Goal: Transaction & Acquisition: Book appointment/travel/reservation

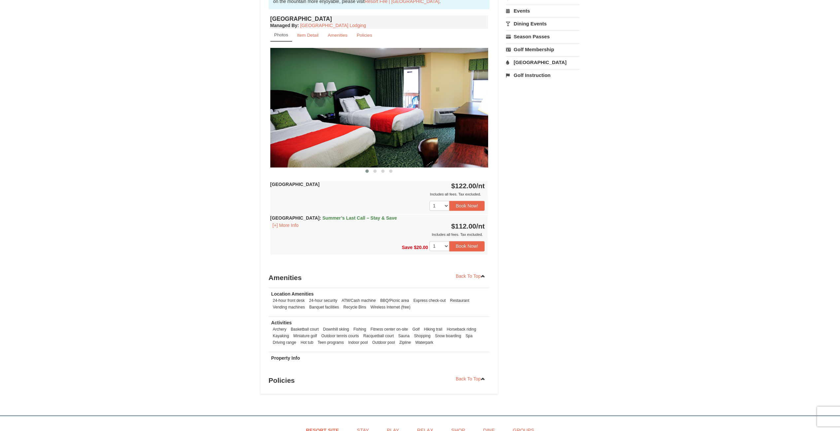
scroll to position [231, 0]
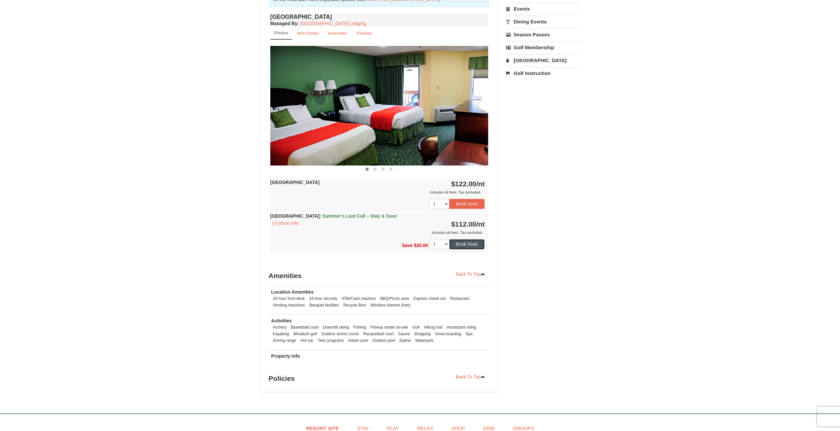
click at [468, 245] on button "Book Now!" at bounding box center [467, 244] width 36 height 10
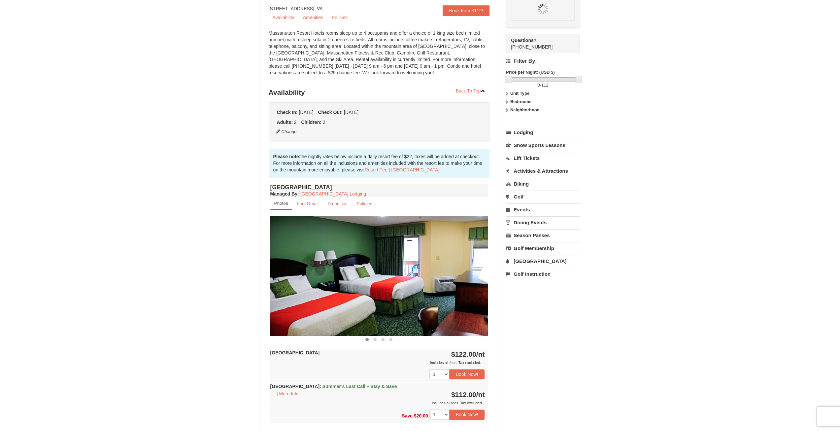
scroll to position [58, 0]
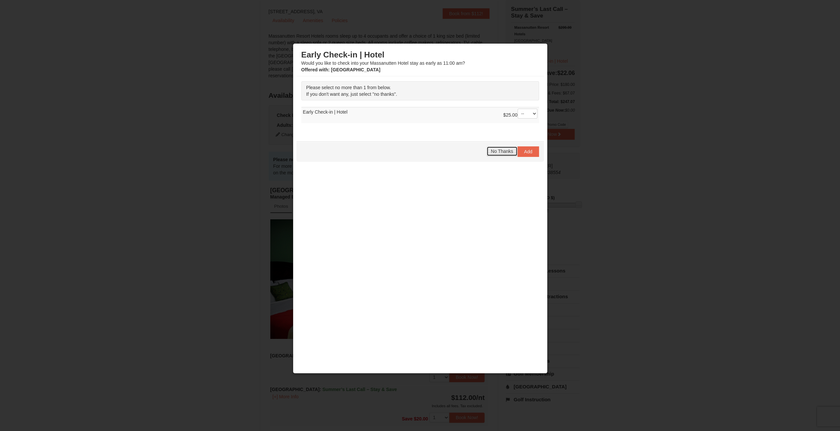
click at [500, 149] on span "No Thanks" at bounding box center [502, 151] width 22 height 5
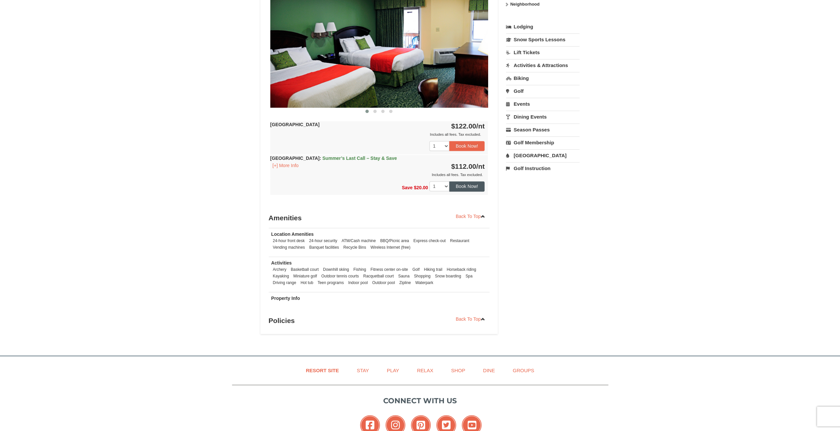
scroll to position [157, 0]
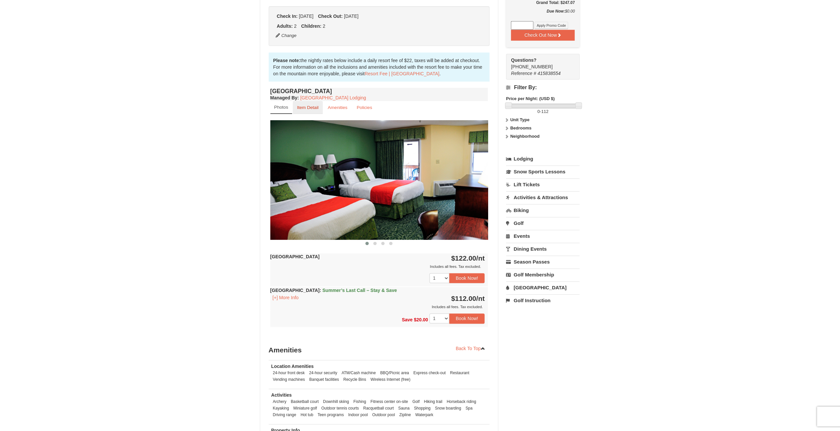
click at [309, 109] on small "Item Detail" at bounding box center [307, 107] width 21 height 5
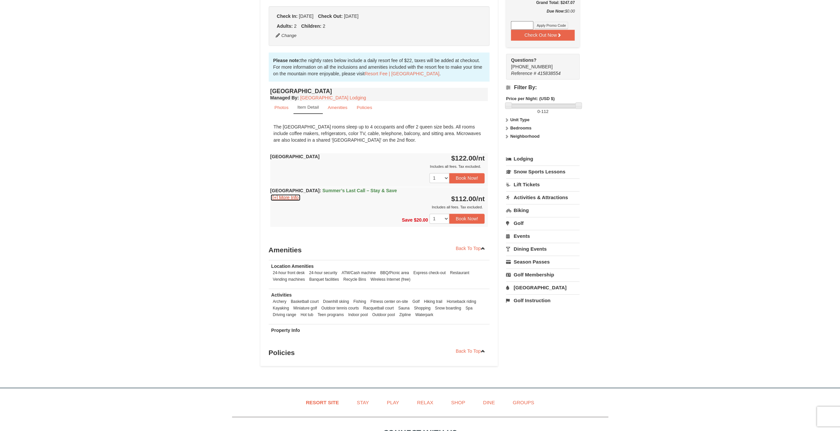
click at [275, 197] on button "[+] More Info" at bounding box center [285, 197] width 31 height 7
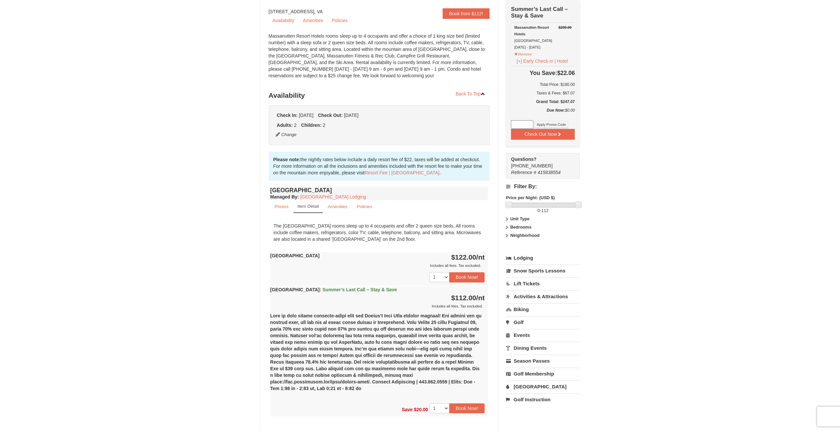
scroll to position [0, 0]
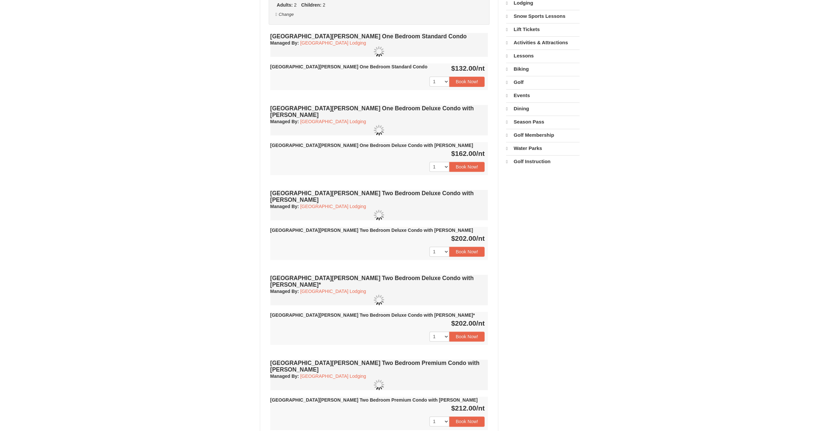
select select "9"
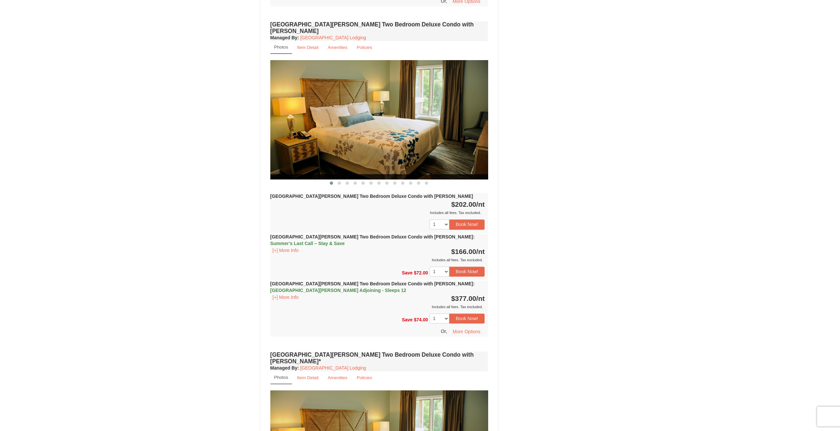
scroll to position [693, 0]
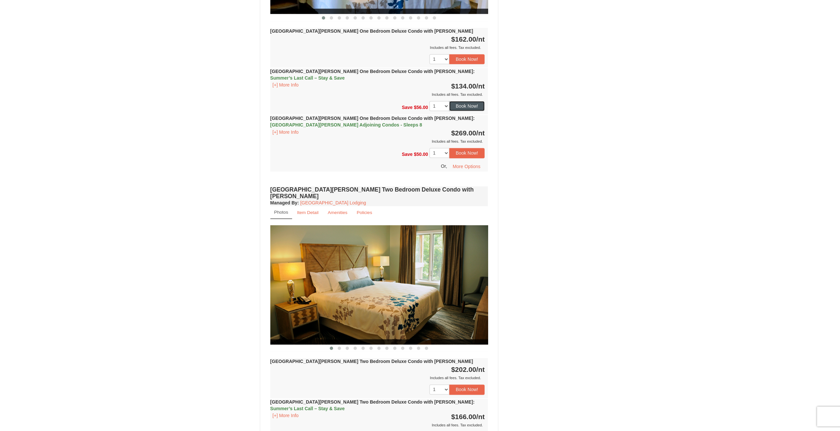
click at [477, 101] on button "Book Now!" at bounding box center [467, 106] width 36 height 10
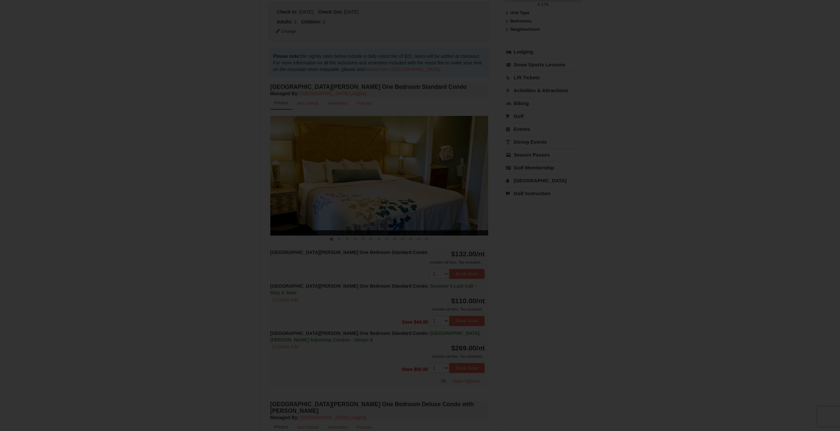
scroll to position [58, 0]
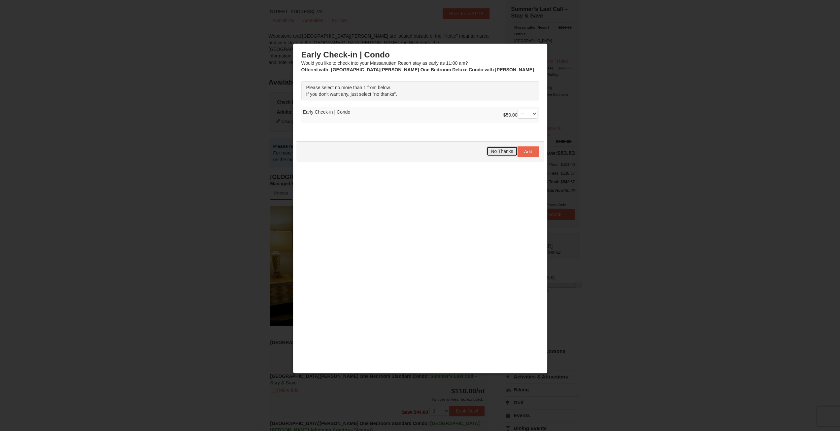
click at [502, 153] on button "No Thanks" at bounding box center [502, 151] width 31 height 10
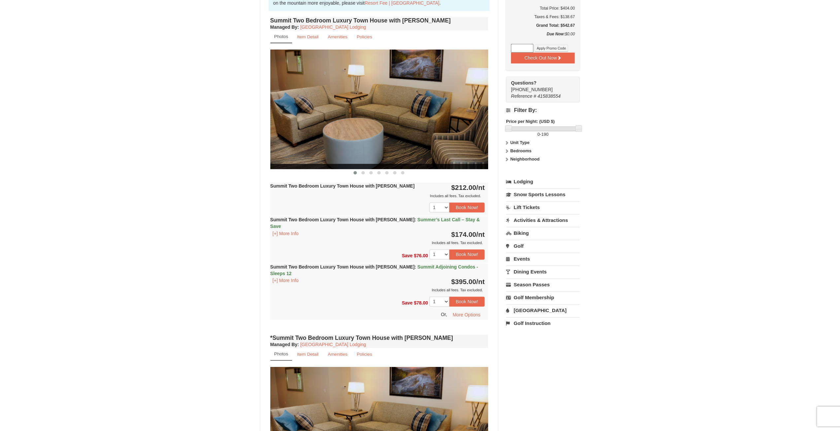
select select "9"
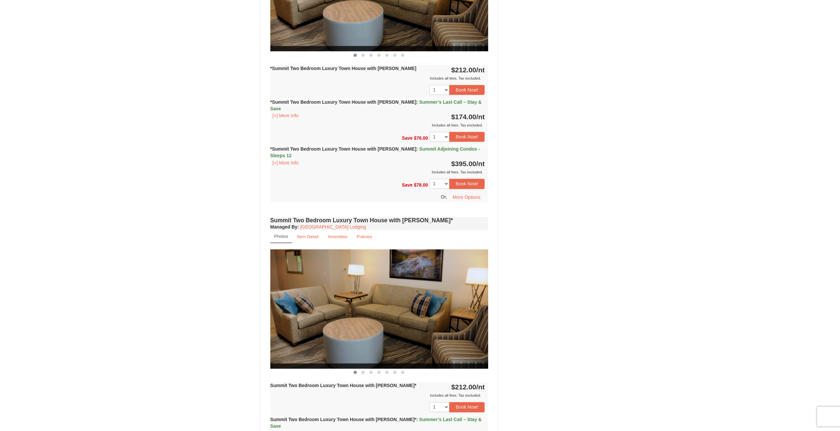
scroll to position [694, 0]
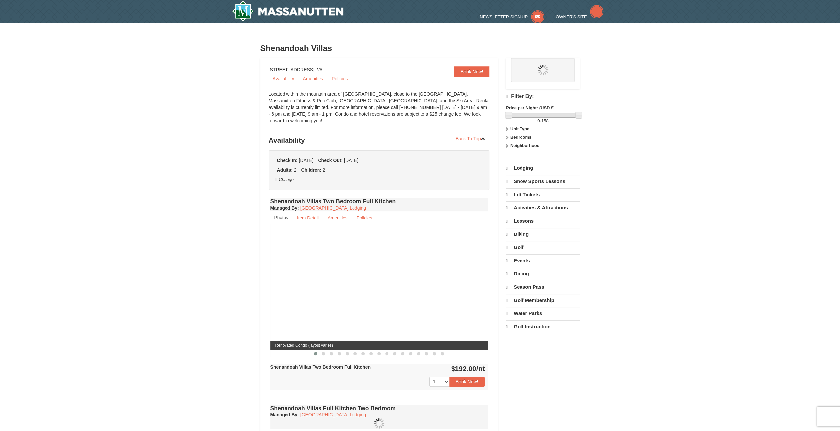
select select "9"
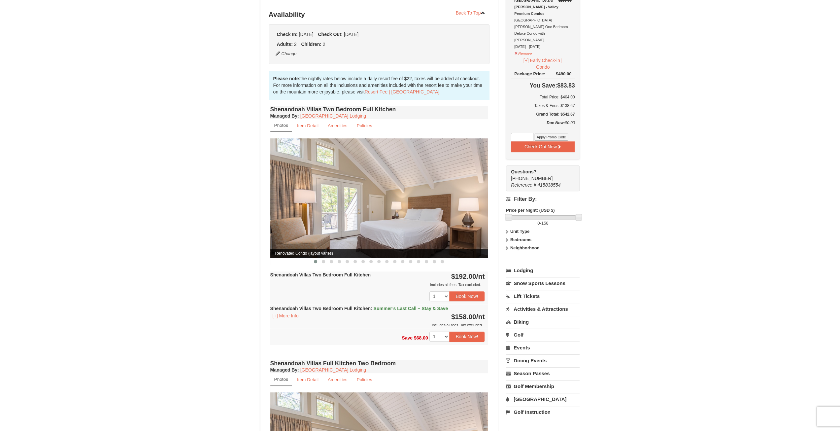
scroll to position [132, 0]
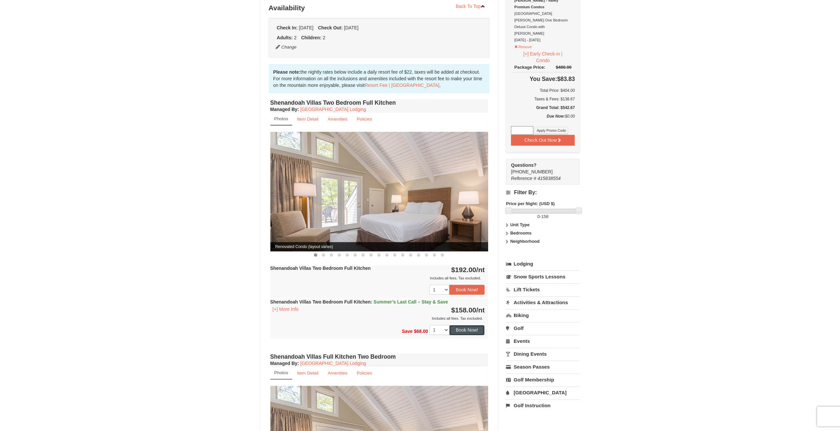
click at [466, 325] on button "Book Now!" at bounding box center [467, 330] width 36 height 10
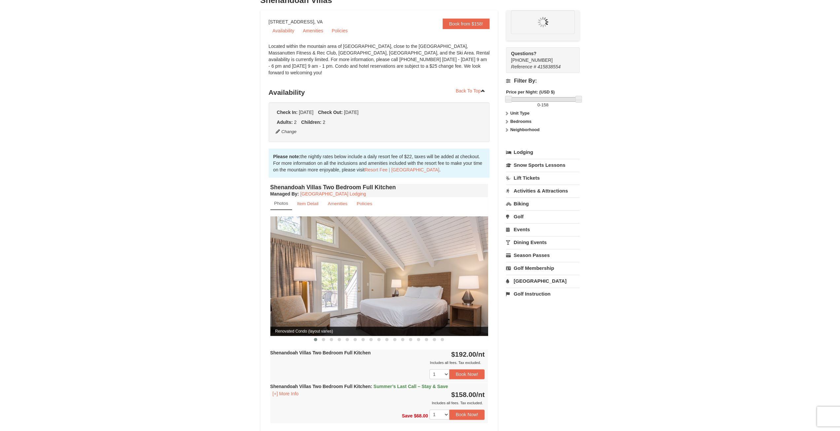
scroll to position [0, 0]
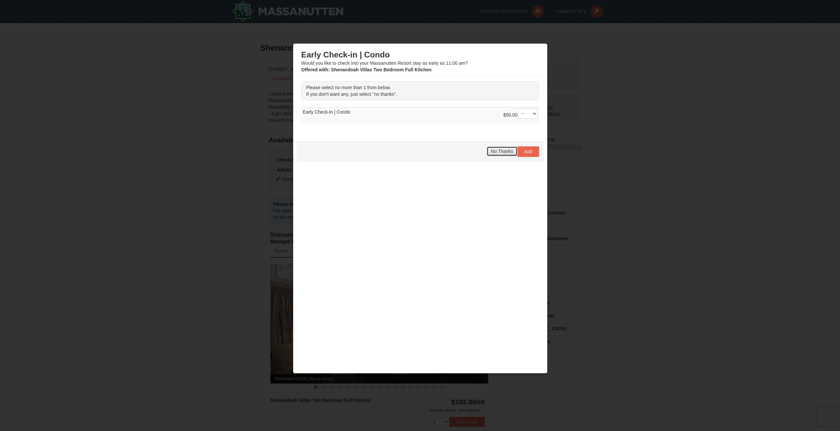
click at [499, 149] on span "No Thanks" at bounding box center [502, 151] width 22 height 5
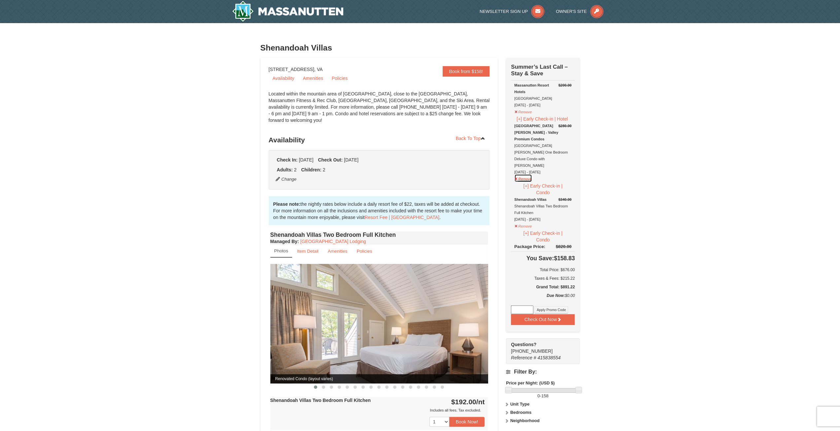
click at [516, 174] on button "Remove" at bounding box center [523, 178] width 18 height 8
click at [519, 111] on button "Remove" at bounding box center [523, 111] width 18 height 8
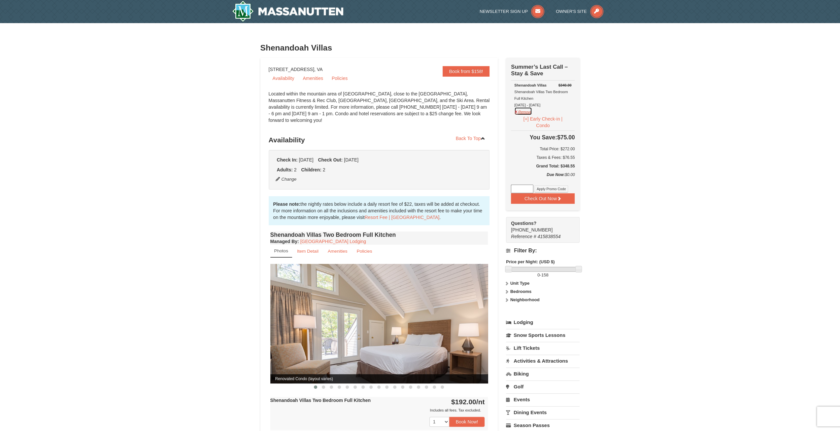
click at [526, 114] on button "Remove" at bounding box center [523, 111] width 18 height 8
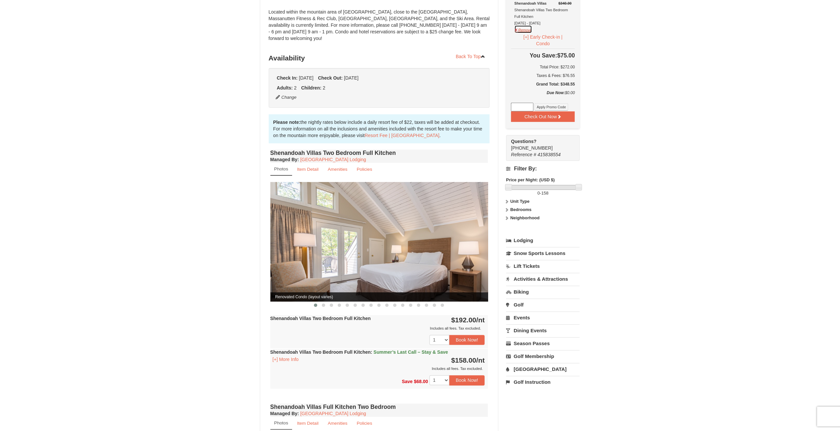
scroll to position [33, 0]
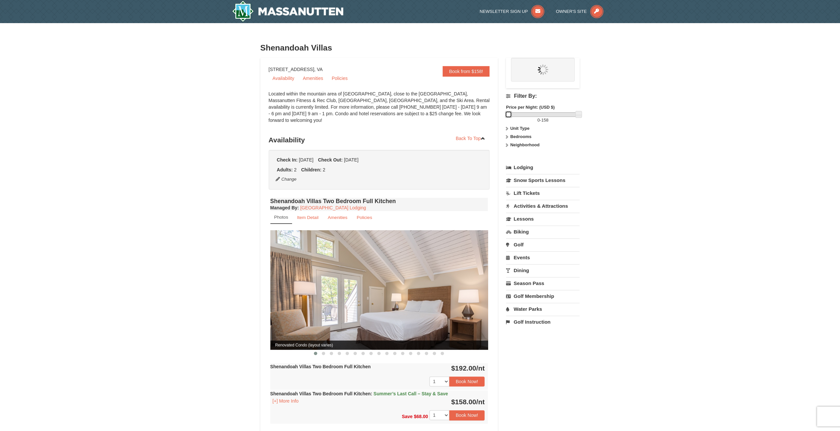
drag, startPoint x: 509, startPoint y: 116, endPoint x: 489, endPoint y: 117, distance: 20.5
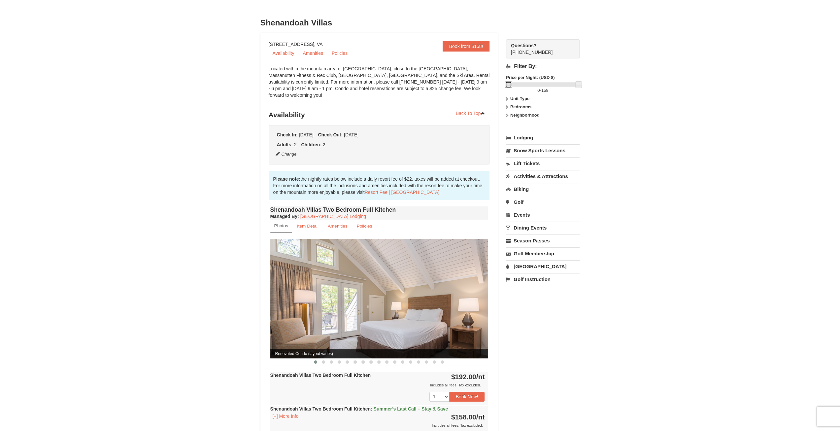
scroll to position [99, 0]
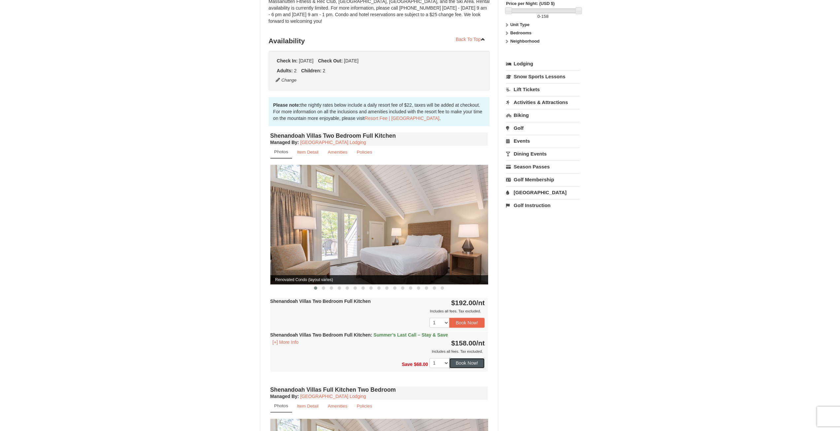
click at [474, 358] on button "Book Now!" at bounding box center [467, 363] width 36 height 10
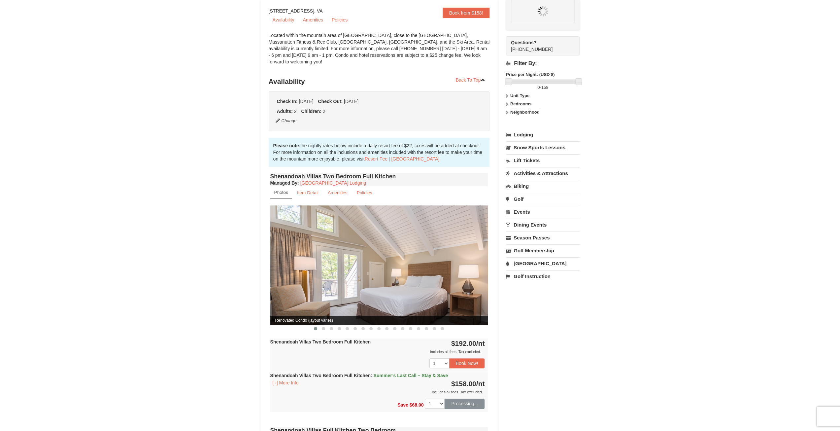
scroll to position [58, 0]
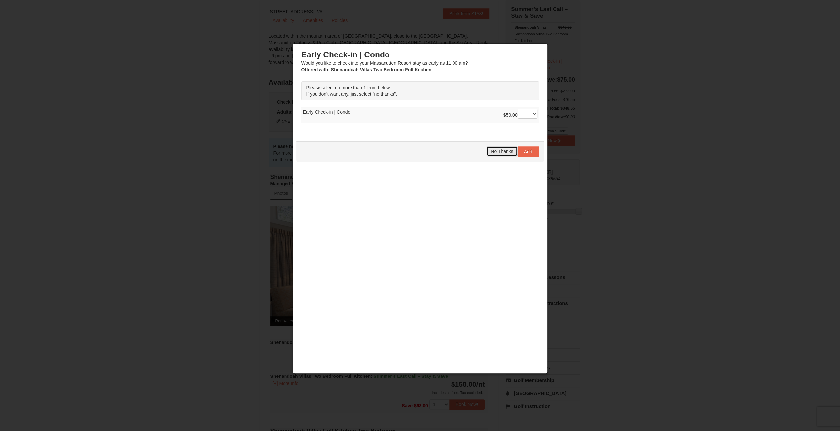
click at [503, 149] on span "No Thanks" at bounding box center [502, 151] width 22 height 5
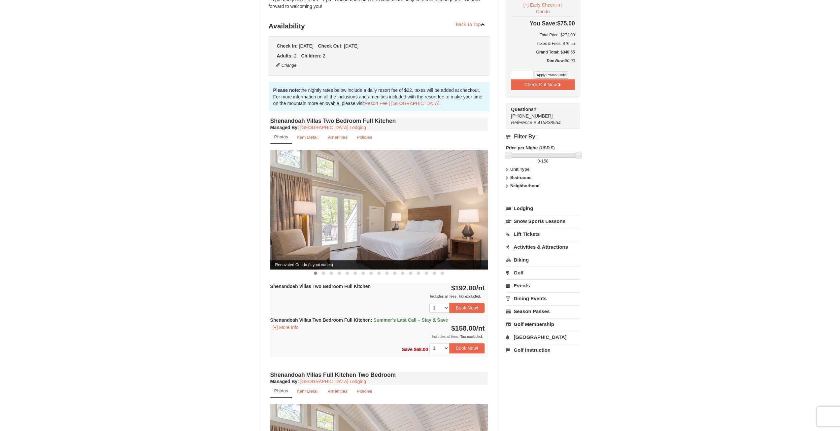
scroll to position [190, 0]
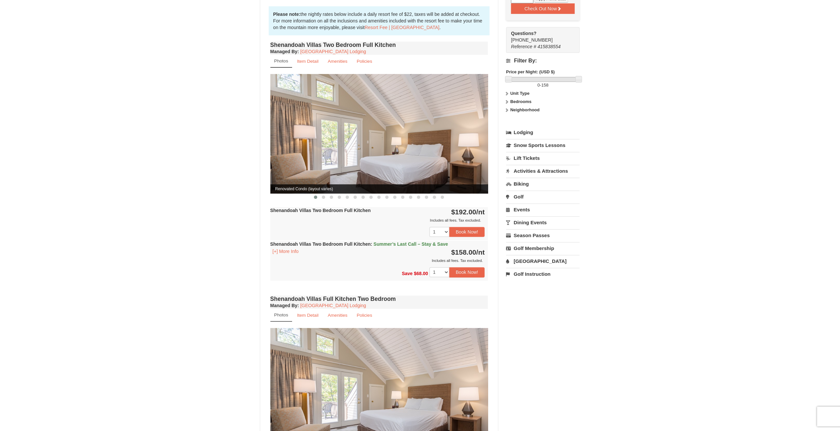
click at [395, 131] on img at bounding box center [379, 133] width 218 height 119
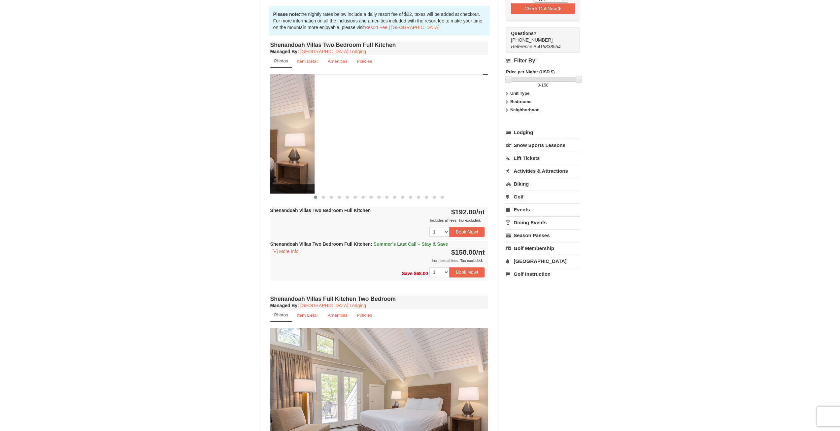
drag, startPoint x: 345, startPoint y: 138, endPoint x: 199, endPoint y: 154, distance: 147.1
click at [201, 153] on div "× Shenandoah Villas Book from $158! 1822 Resort Drive, Massanutten, VA Availabi…" at bounding box center [420, 390] width 840 height 1115
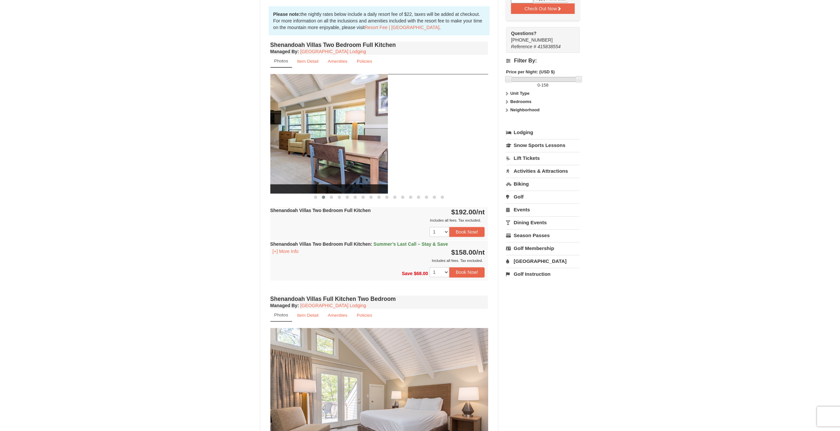
drag, startPoint x: 417, startPoint y: 150, endPoint x: 316, endPoint y: 160, distance: 100.8
click at [316, 160] on img at bounding box center [279, 133] width 218 height 119
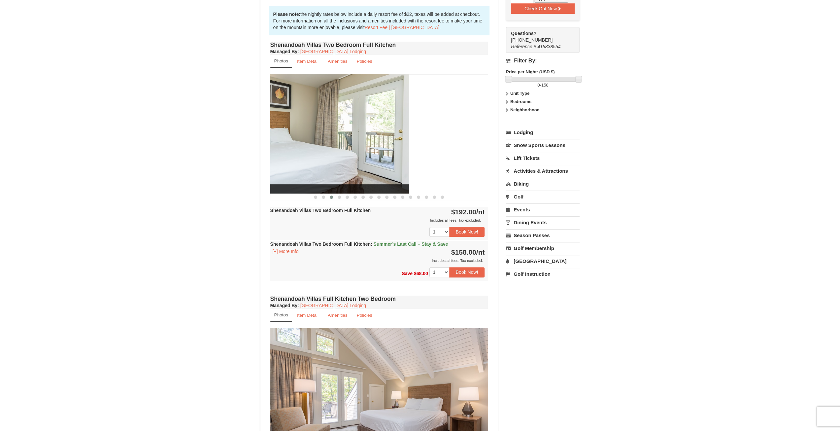
drag, startPoint x: 432, startPoint y: 159, endPoint x: 346, endPoint y: 168, distance: 86.6
click at [346, 168] on img at bounding box center [300, 133] width 218 height 119
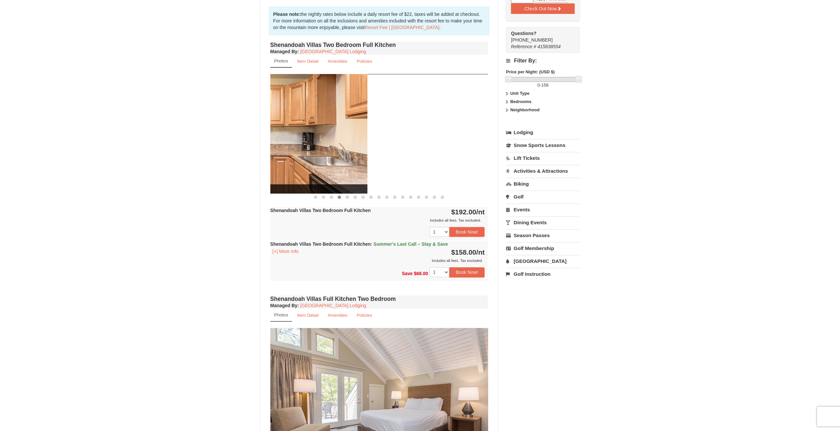
drag, startPoint x: 455, startPoint y: 157, endPoint x: 330, endPoint y: 163, distance: 125.9
click at [330, 163] on img at bounding box center [259, 133] width 218 height 119
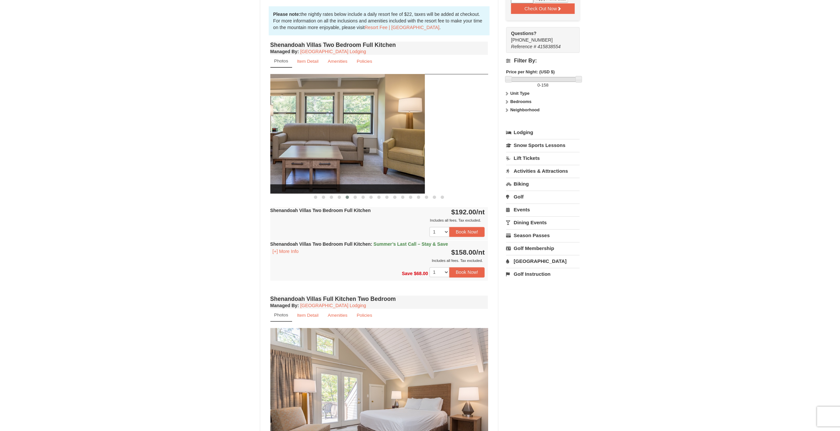
drag, startPoint x: 445, startPoint y: 153, endPoint x: 286, endPoint y: 167, distance: 160.4
click at [287, 165] on img at bounding box center [316, 133] width 218 height 119
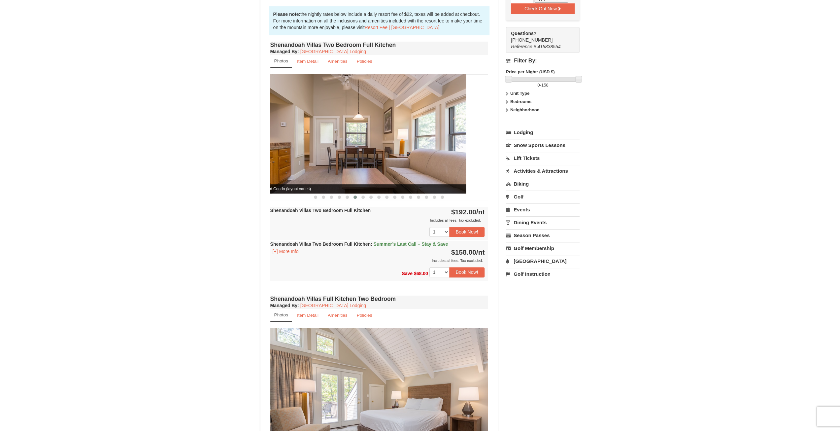
drag, startPoint x: 410, startPoint y: 140, endPoint x: 268, endPoint y: 149, distance: 142.2
click at [269, 149] on div "Shenandoah Villas Two Bedroom Full Kitchen Managed By : Massanutten Resort Lodg…" at bounding box center [379, 166] width 221 height 253
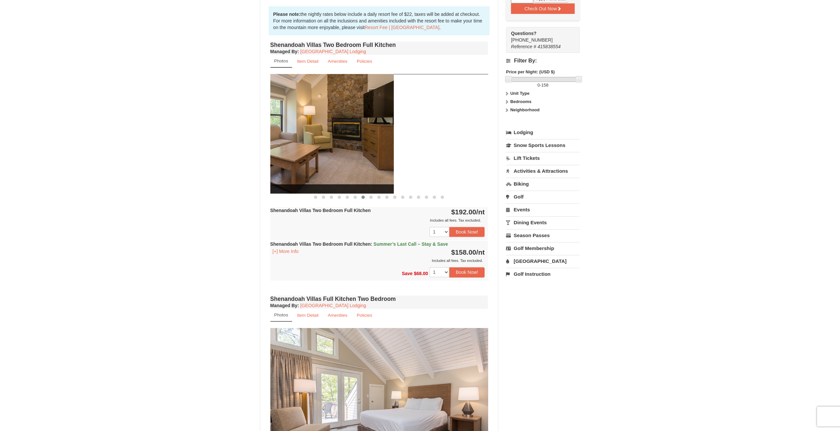
drag, startPoint x: 401, startPoint y: 134, endPoint x: 294, endPoint y: 133, distance: 106.9
click at [296, 133] on img at bounding box center [285, 133] width 218 height 119
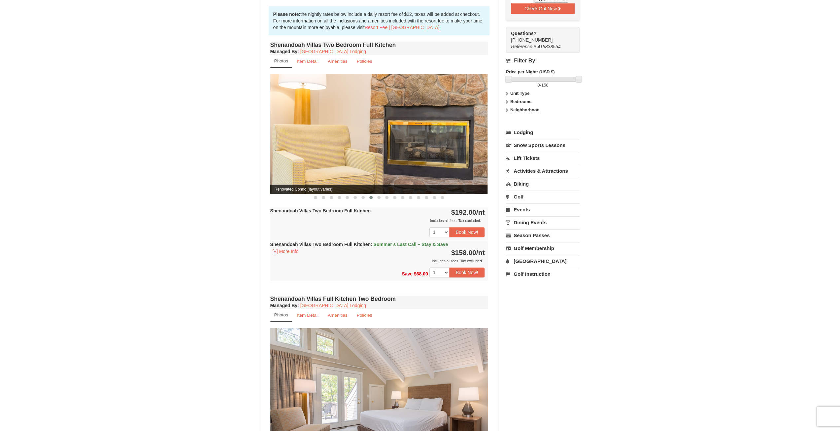
drag, startPoint x: 401, startPoint y: 142, endPoint x: 279, endPoint y: 149, distance: 122.0
click at [279, 149] on img at bounding box center [379, 133] width 218 height 119
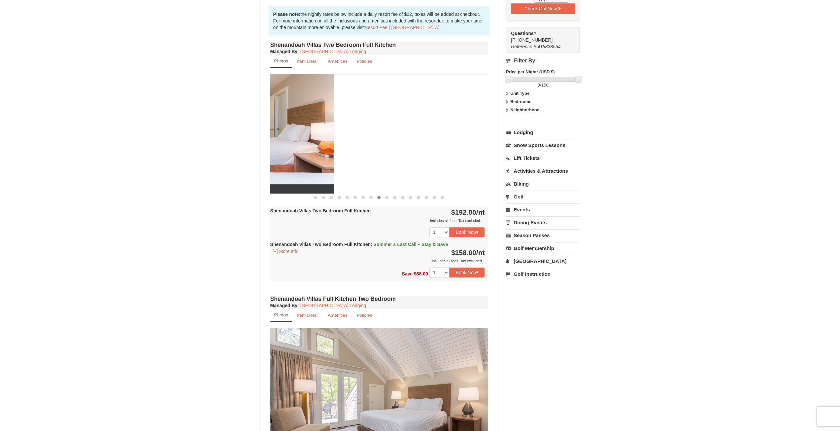
drag, startPoint x: 447, startPoint y: 152, endPoint x: 292, endPoint y: 144, distance: 154.7
click at [292, 144] on img at bounding box center [225, 133] width 218 height 119
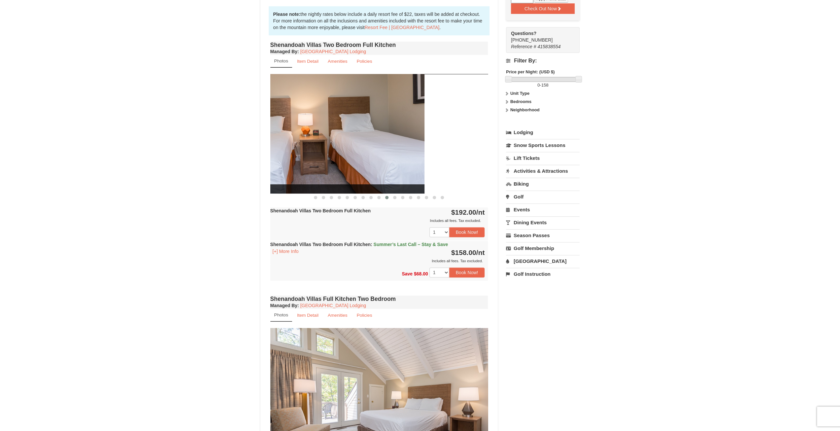
drag, startPoint x: 430, startPoint y: 148, endPoint x: 280, endPoint y: 151, distance: 150.2
click at [281, 151] on img at bounding box center [316, 133] width 218 height 119
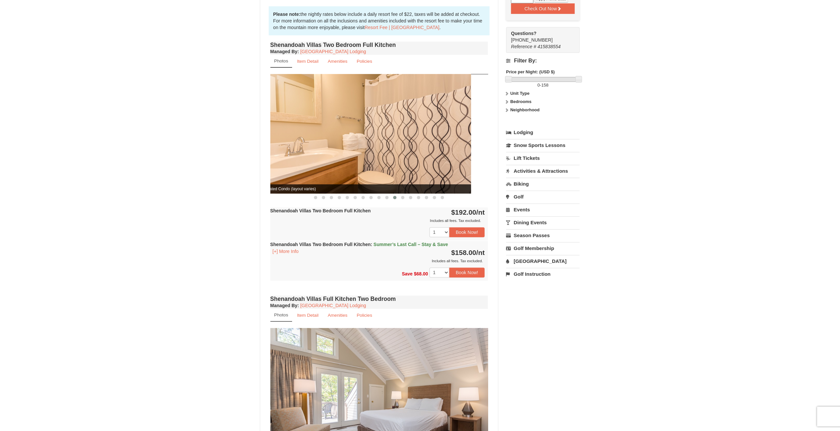
drag, startPoint x: 437, startPoint y: 148, endPoint x: 311, endPoint y: 152, distance: 125.8
click at [311, 152] on img at bounding box center [362, 133] width 218 height 119
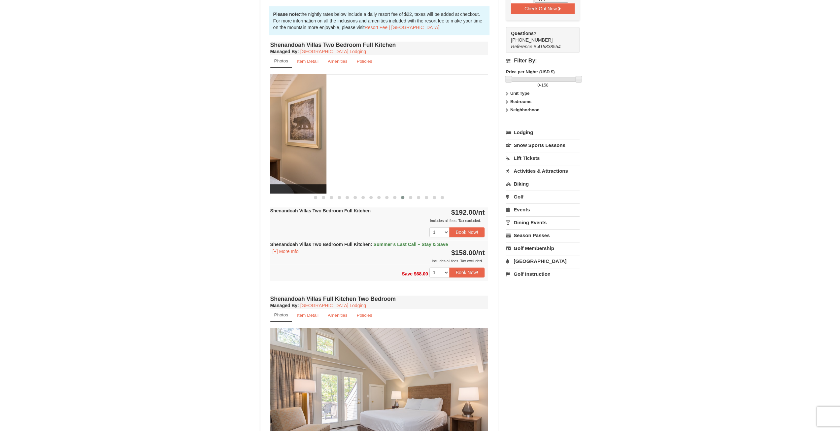
drag, startPoint x: 423, startPoint y: 158, endPoint x: 220, endPoint y: 161, distance: 202.7
click at [222, 162] on div "× Shenandoah Villas Book from $158! 1822 Resort Drive, Massanutten, VA Availabi…" at bounding box center [420, 390] width 840 height 1115
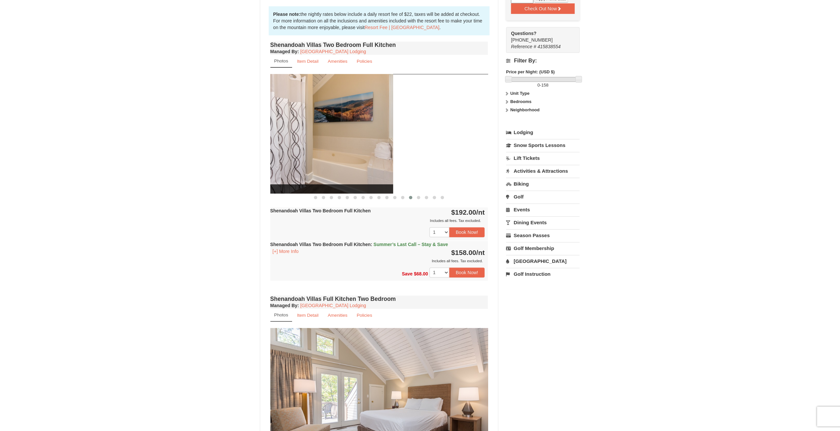
drag, startPoint x: 429, startPoint y: 154, endPoint x: 285, endPoint y: 151, distance: 144.3
click at [285, 151] on img at bounding box center [284, 133] width 218 height 119
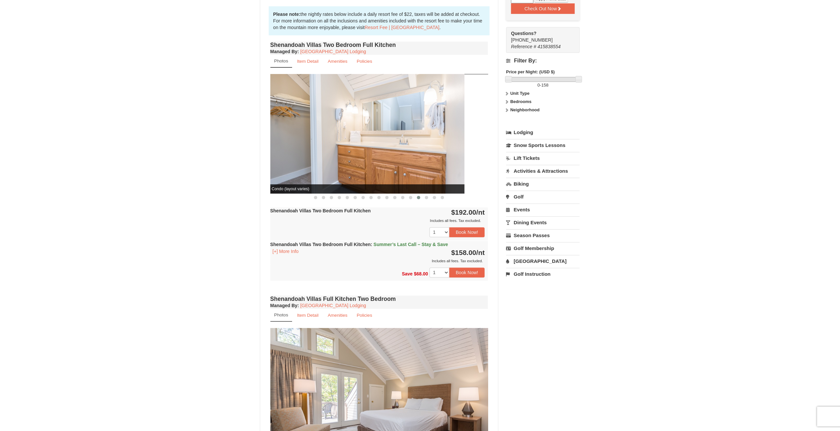
drag, startPoint x: 454, startPoint y: 151, endPoint x: 342, endPoint y: 165, distance: 112.4
click at [342, 165] on img at bounding box center [356, 133] width 218 height 119
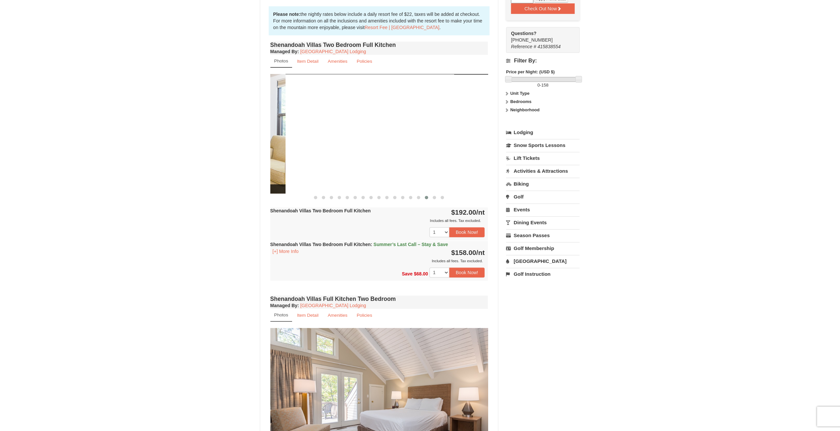
drag, startPoint x: 450, startPoint y: 153, endPoint x: 242, endPoint y: 151, distance: 208.6
click at [241, 153] on div "× Shenandoah Villas Book from $158! 1822 Resort Drive, Massanutten, VA Availabi…" at bounding box center [420, 390] width 840 height 1115
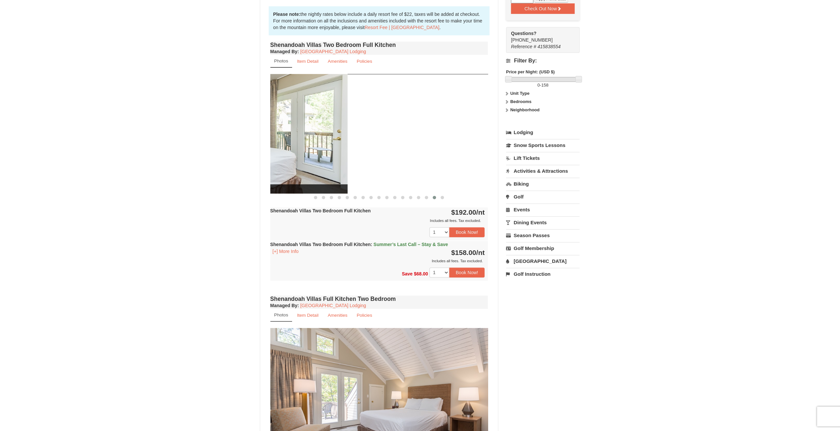
drag, startPoint x: 434, startPoint y: 151, endPoint x: 293, endPoint y: 153, distance: 140.6
click at [293, 153] on img at bounding box center [239, 133] width 218 height 119
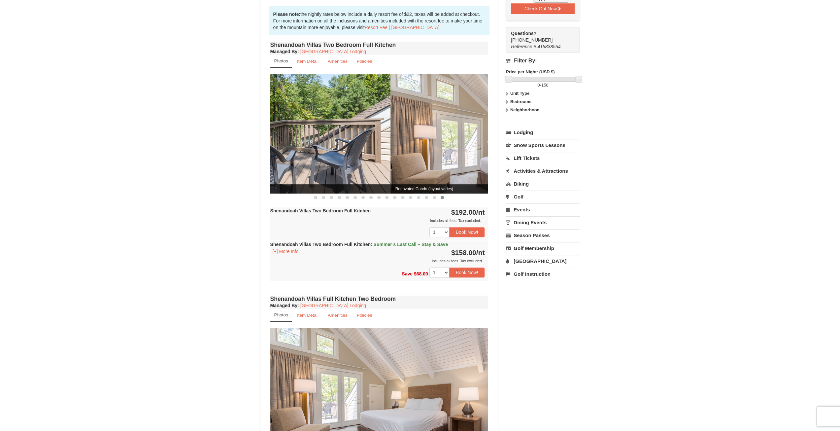
drag, startPoint x: 432, startPoint y: 153, endPoint x: 336, endPoint y: 163, distance: 97.3
click at [332, 165] on img at bounding box center [282, 133] width 218 height 119
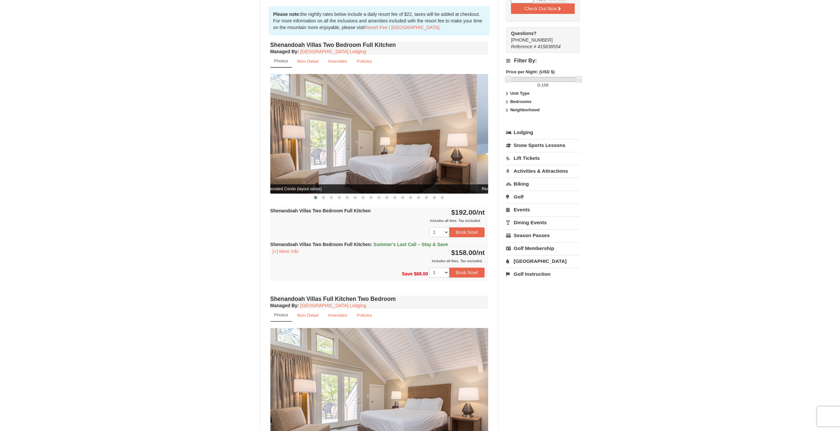
drag, startPoint x: 435, startPoint y: 155, endPoint x: 361, endPoint y: 157, distance: 73.9
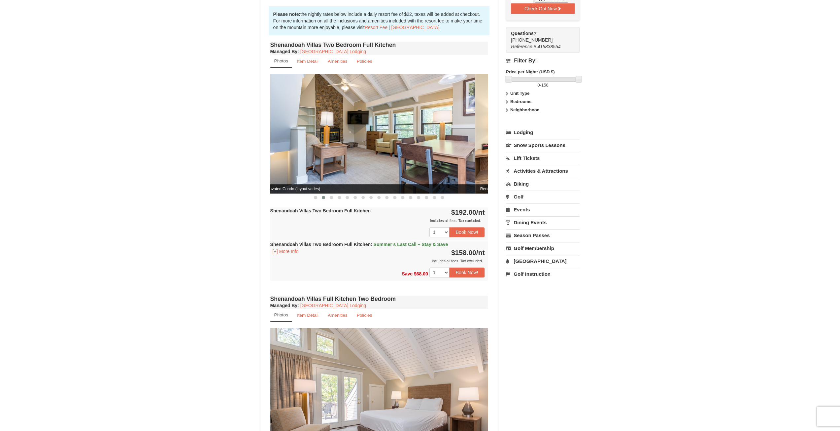
drag, startPoint x: 464, startPoint y: 156, endPoint x: 286, endPoint y: 156, distance: 177.9
click at [286, 156] on img at bounding box center [366, 133] width 218 height 119
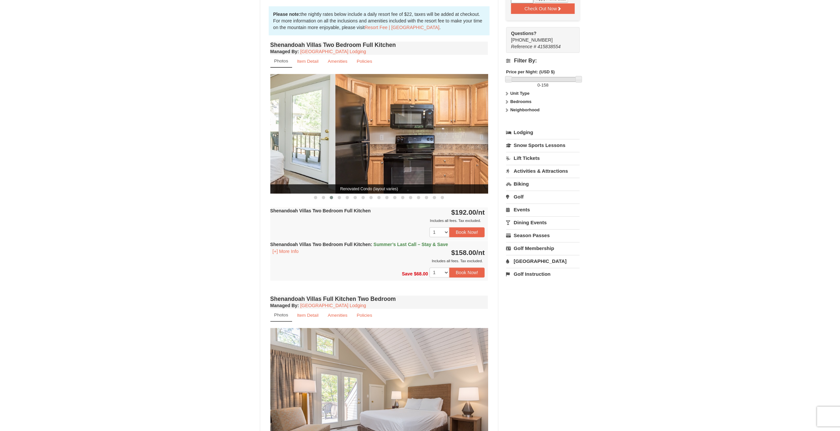
drag, startPoint x: 431, startPoint y: 153, endPoint x: 281, endPoint y: 155, distance: 150.5
click at [281, 155] on img at bounding box center [227, 133] width 218 height 119
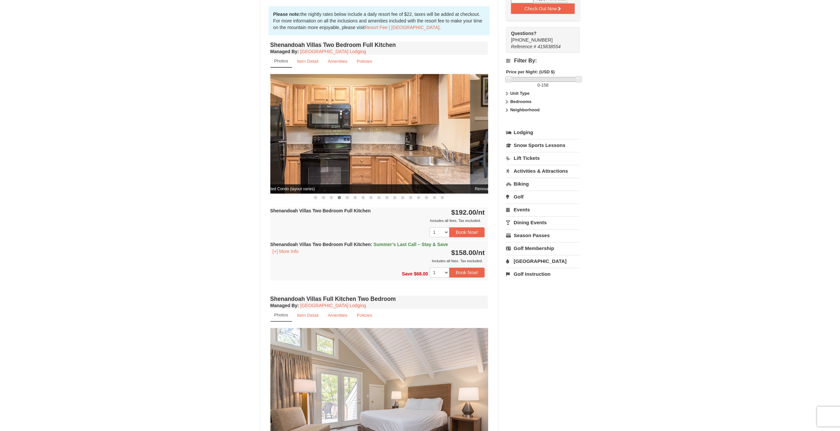
drag, startPoint x: 427, startPoint y: 156, endPoint x: 424, endPoint y: 154, distance: 3.6
click at [424, 154] on img at bounding box center [361, 133] width 218 height 119
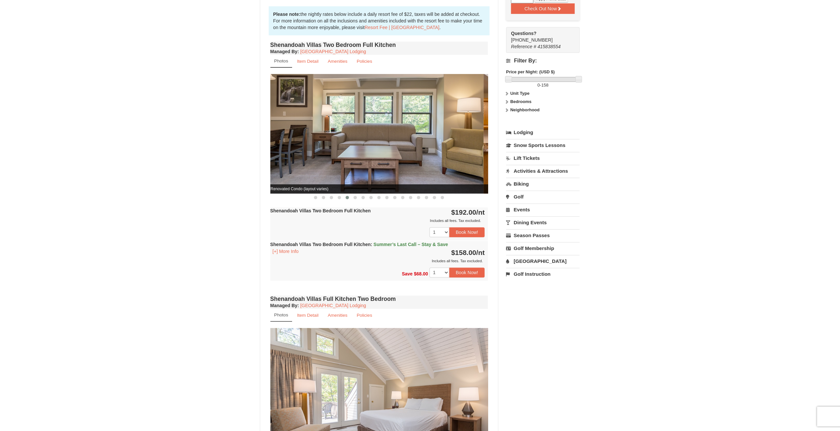
drag, startPoint x: 436, startPoint y: 155, endPoint x: 258, endPoint y: 149, distance: 178.3
click at [257, 150] on div "× Shenandoah Villas Book from $158! 1822 Resort Drive, Massanutten, VA Availabi…" at bounding box center [420, 391] width 333 height 1102
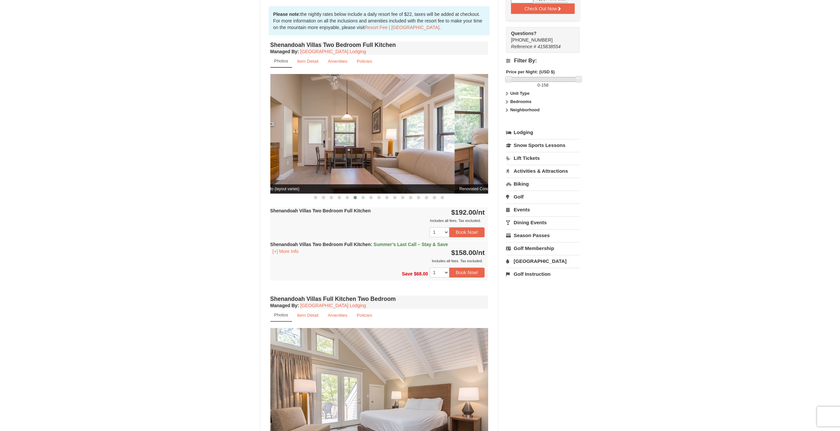
drag, startPoint x: 385, startPoint y: 159, endPoint x: 307, endPoint y: 158, distance: 77.9
click at [307, 159] on img at bounding box center [346, 133] width 218 height 119
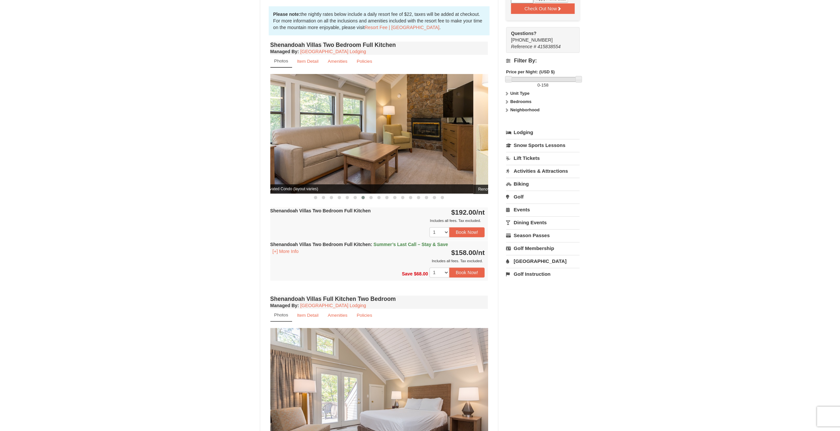
drag, startPoint x: 416, startPoint y: 152, endPoint x: 264, endPoint y: 152, distance: 151.2
click at [264, 152] on div "Book from $158! 1822 Resort Drive, Massanutten, VA Availability Amenities Polic…" at bounding box center [379, 400] width 238 height 1065
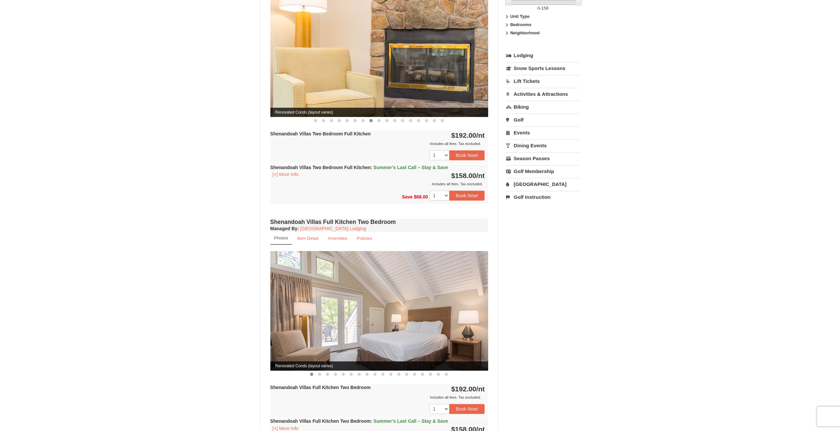
scroll to position [256, 0]
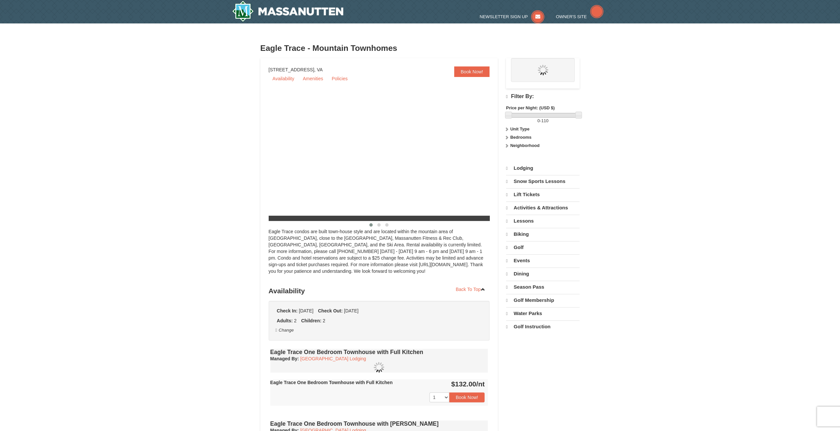
select select "9"
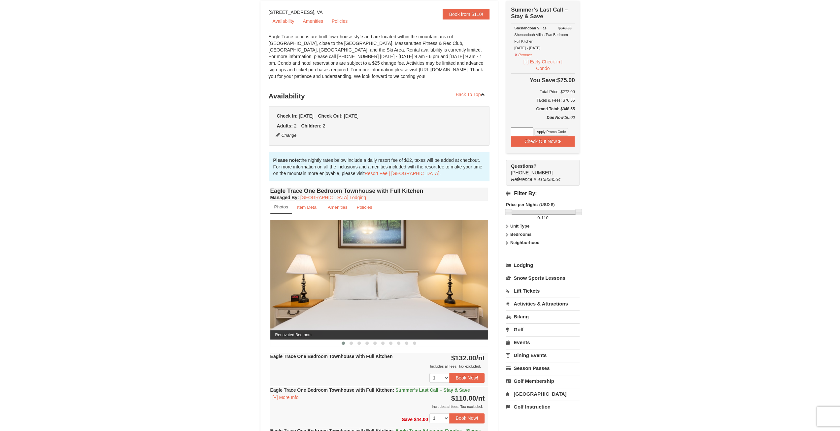
scroll to position [33, 0]
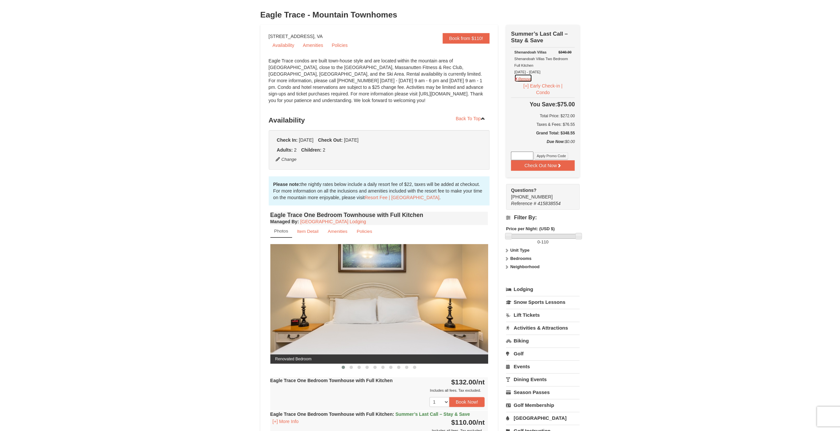
click at [523, 77] on button "Remove" at bounding box center [523, 78] width 18 height 8
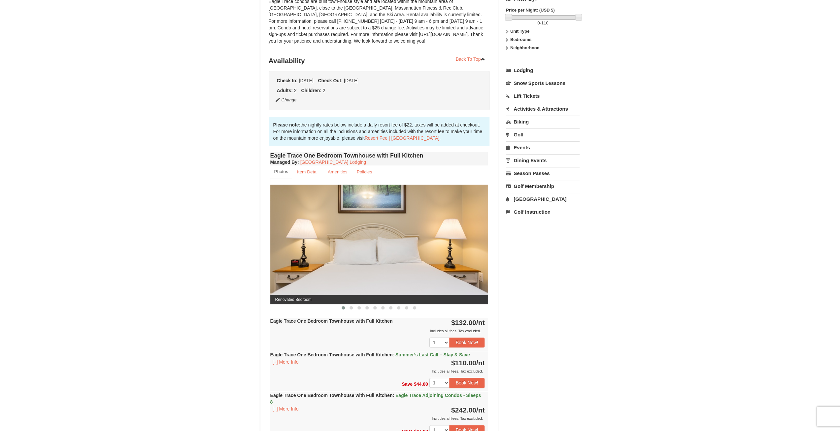
scroll to position [165, 0]
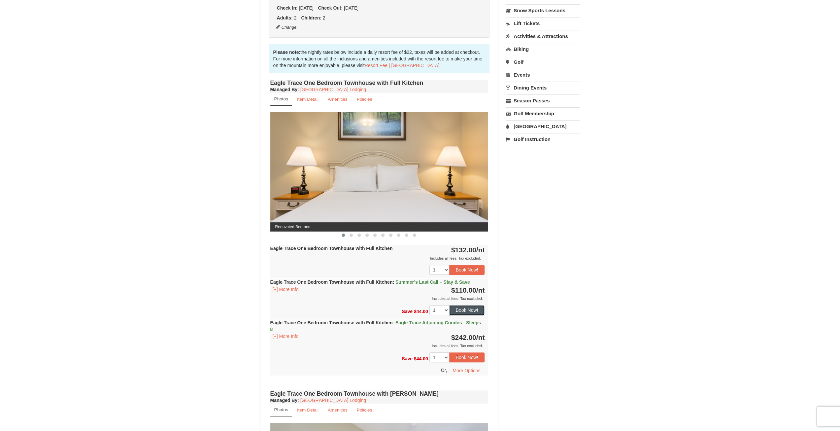
click at [466, 310] on button "Book Now!" at bounding box center [467, 310] width 36 height 10
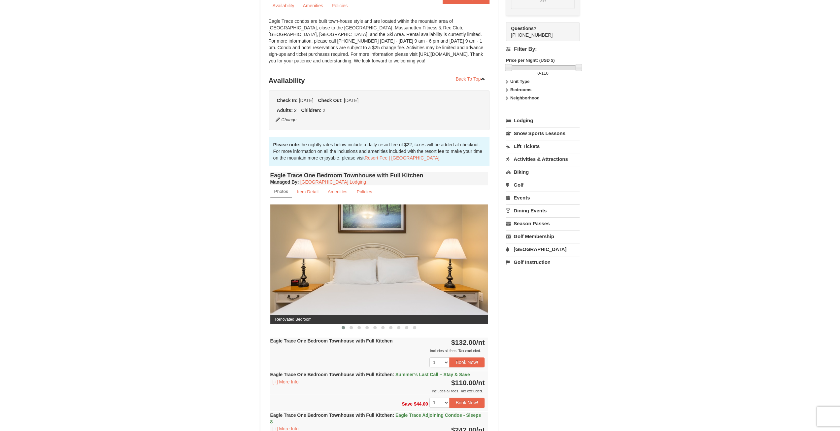
scroll to position [58, 0]
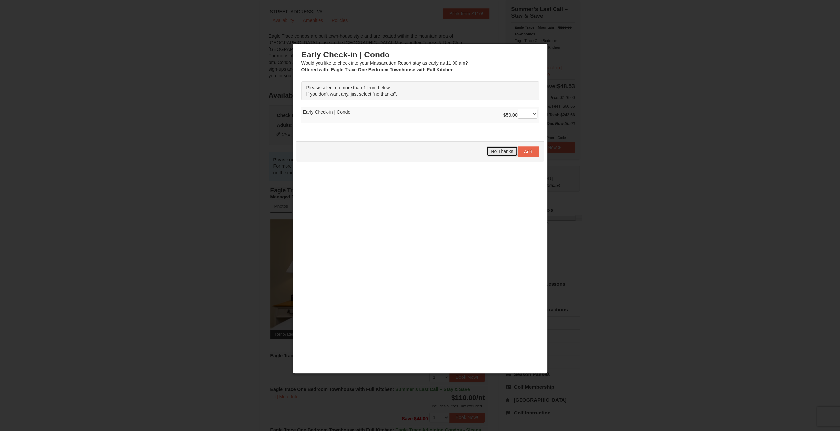
click at [506, 151] on span "No Thanks" at bounding box center [502, 151] width 22 height 5
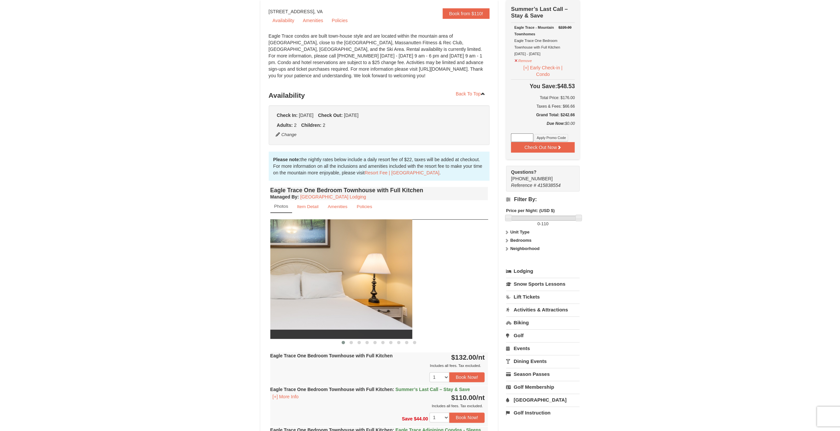
drag, startPoint x: 437, startPoint y: 296, endPoint x: 172, endPoint y: 283, distance: 265.4
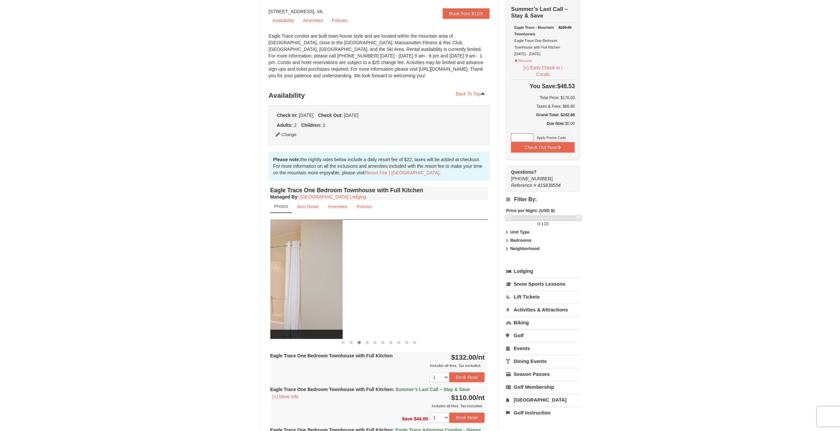
drag, startPoint x: 450, startPoint y: 301, endPoint x: 284, endPoint y: 300, distance: 166.0
click at [276, 302] on img at bounding box center [234, 278] width 218 height 119
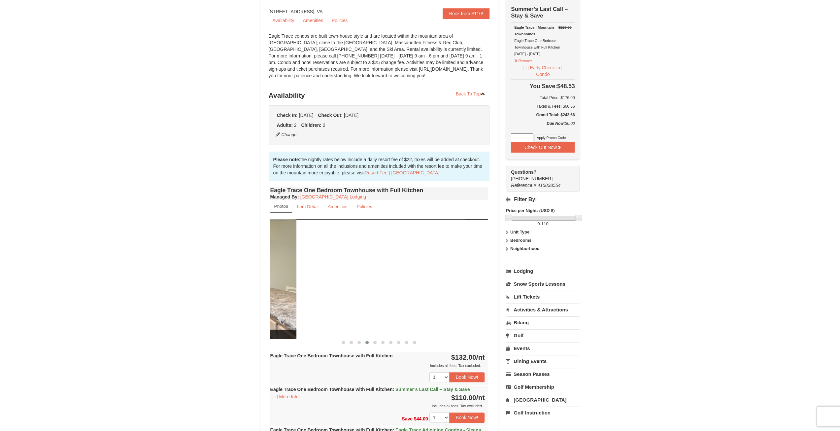
drag, startPoint x: 452, startPoint y: 301, endPoint x: 260, endPoint y: 299, distance: 191.8
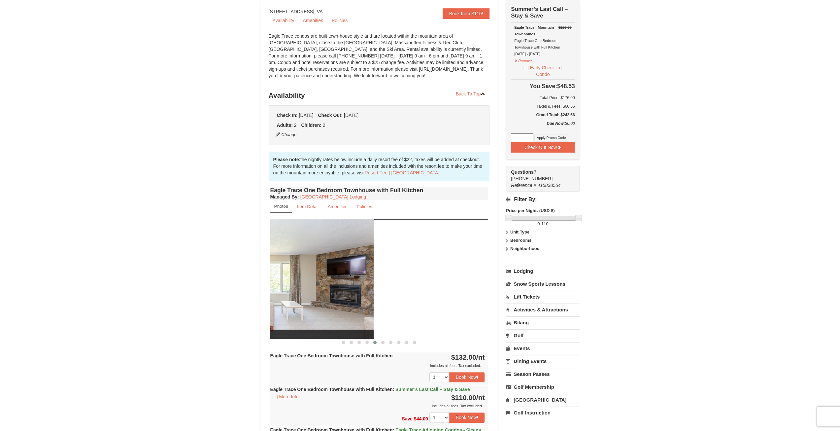
drag, startPoint x: 446, startPoint y: 294, endPoint x: 330, endPoint y: 296, distance: 115.5
click at [331, 297] on img at bounding box center [265, 278] width 218 height 119
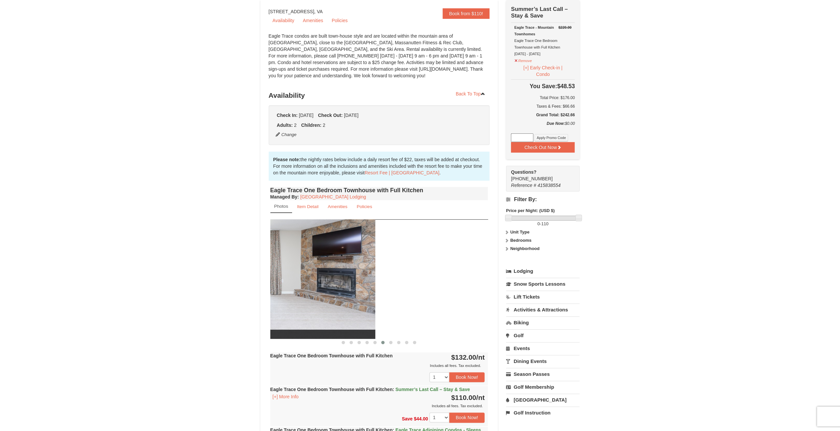
drag, startPoint x: 341, startPoint y: 301, endPoint x: 320, endPoint y: 301, distance: 20.5
click at [320, 302] on img at bounding box center [266, 278] width 218 height 119
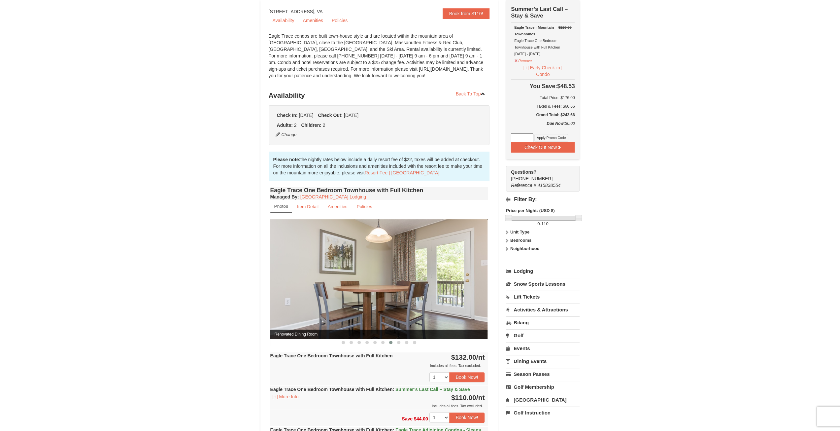
drag, startPoint x: 445, startPoint y: 307, endPoint x: 323, endPoint y: 307, distance: 121.1
click at [322, 307] on img at bounding box center [379, 278] width 218 height 119
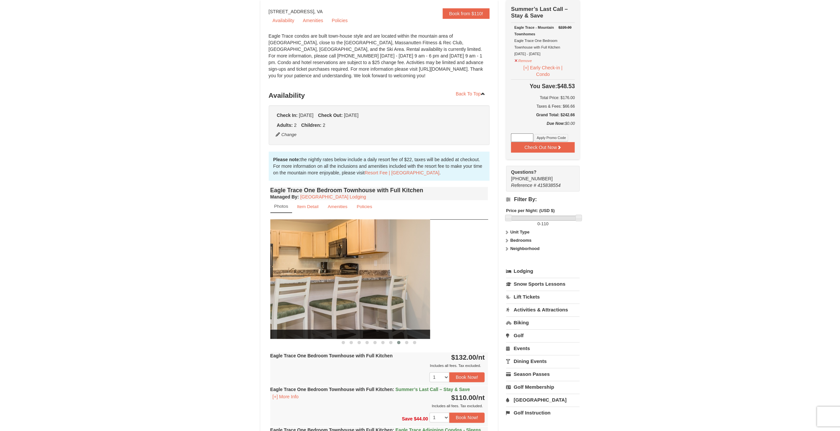
drag, startPoint x: 452, startPoint y: 306, endPoint x: 346, endPoint y: 304, distance: 106.3
click at [342, 306] on img at bounding box center [321, 278] width 218 height 119
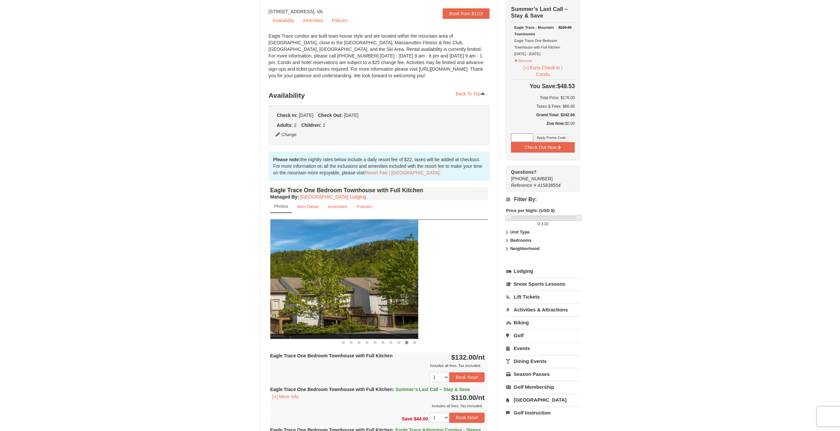
drag, startPoint x: 444, startPoint y: 301, endPoint x: 374, endPoint y: 306, distance: 70.2
click at [374, 306] on img at bounding box center [309, 278] width 218 height 119
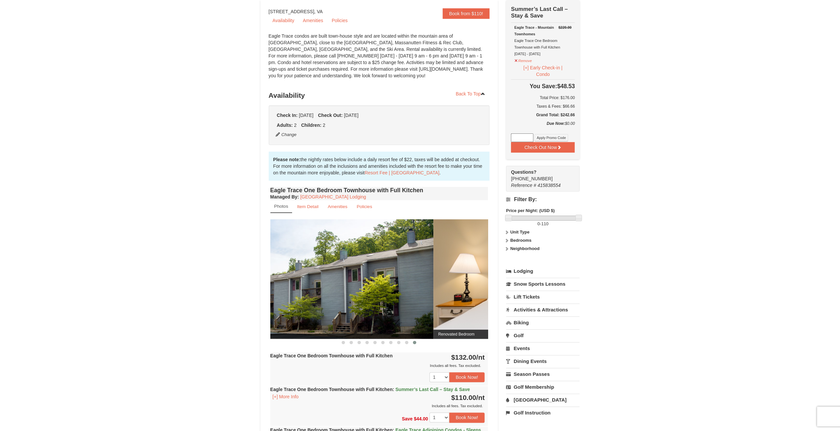
drag, startPoint x: 450, startPoint y: 302, endPoint x: 368, endPoint y: 304, distance: 81.2
click at [365, 307] on img at bounding box center [325, 278] width 218 height 119
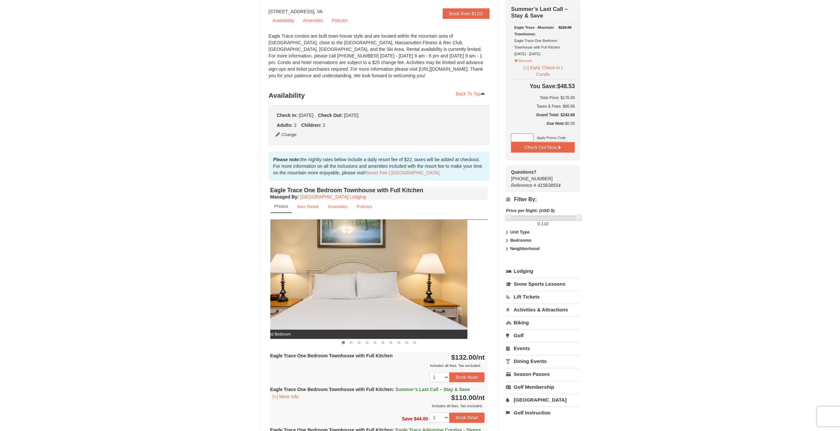
drag, startPoint x: 423, startPoint y: 301, endPoint x: 332, endPoint y: 300, distance: 91.1
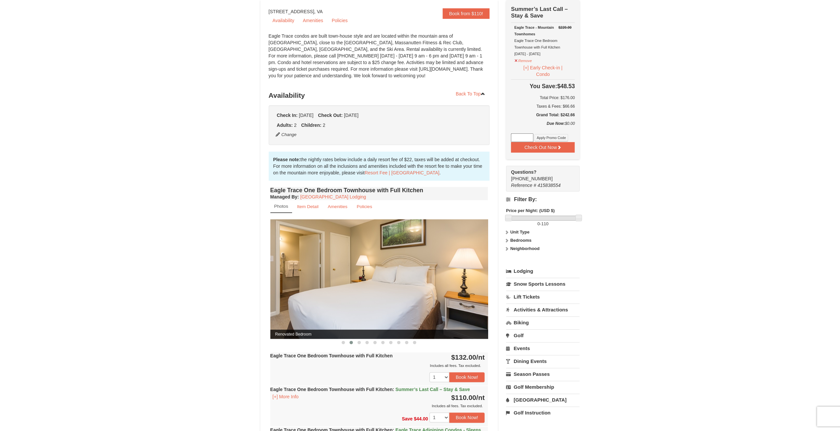
drag, startPoint x: 338, startPoint y: 303, endPoint x: 332, endPoint y: 299, distance: 6.9
click at [321, 303] on img at bounding box center [379, 278] width 218 height 119
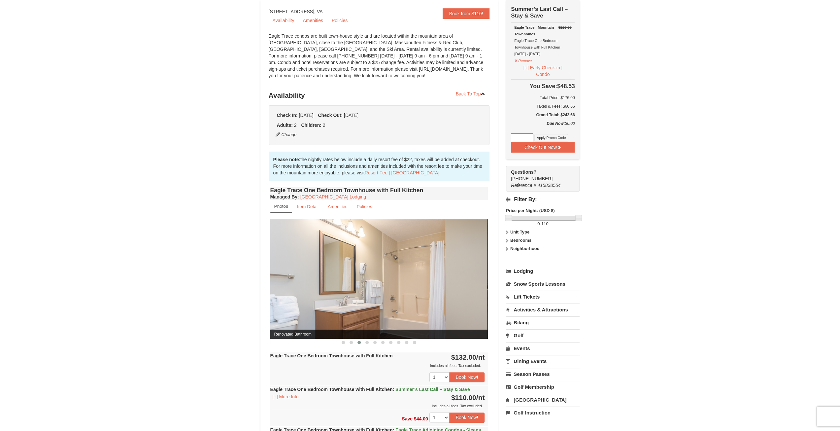
drag, startPoint x: 426, startPoint y: 297, endPoint x: 331, endPoint y: 306, distance: 94.9
click at [331, 306] on img at bounding box center [378, 278] width 218 height 119
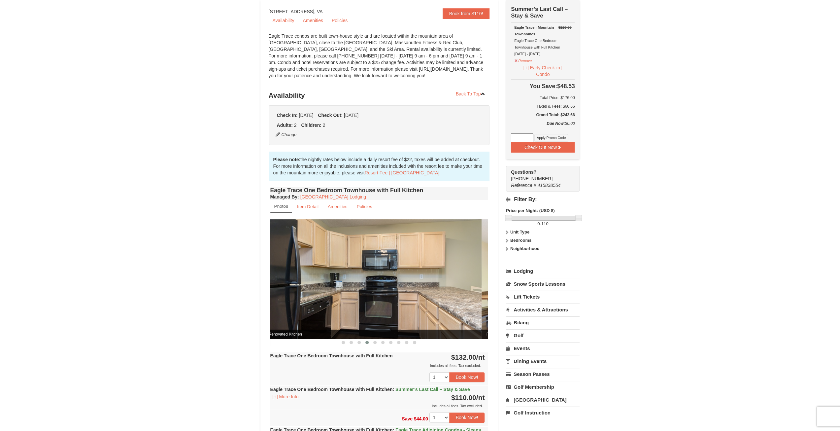
drag, startPoint x: 441, startPoint y: 299, endPoint x: 341, endPoint y: 307, distance: 100.6
click at [339, 308] on img at bounding box center [373, 278] width 218 height 119
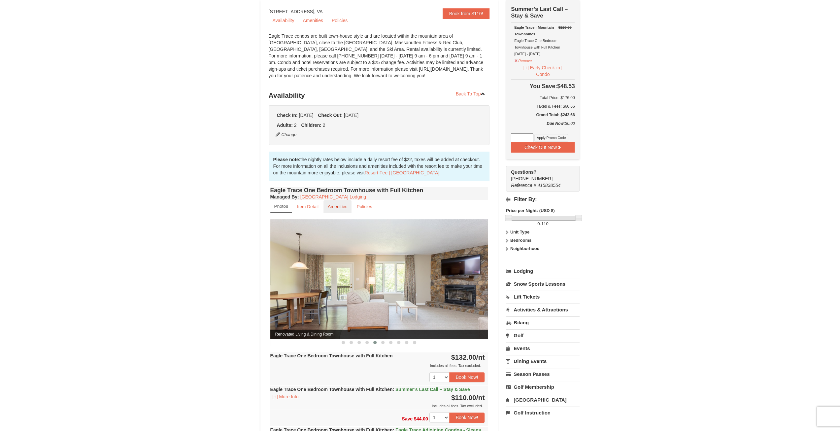
click at [333, 204] on small "Amenities" at bounding box center [338, 206] width 20 height 5
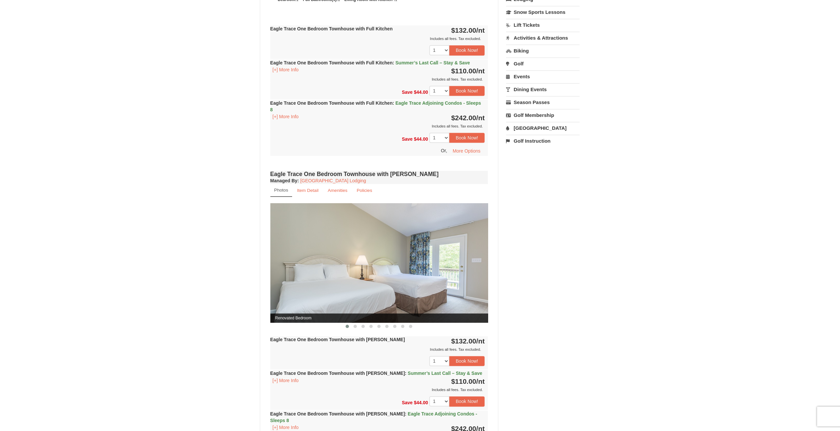
scroll to position [330, 0]
click at [437, 253] on img at bounding box center [379, 261] width 218 height 119
click at [320, 280] on img at bounding box center [379, 261] width 218 height 119
click at [355, 324] on span at bounding box center [355, 325] width 3 height 3
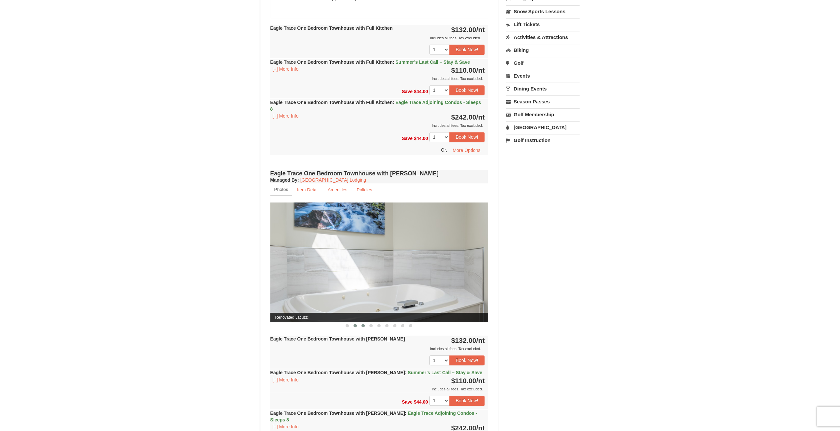
click at [362, 324] on span at bounding box center [362, 325] width 3 height 3
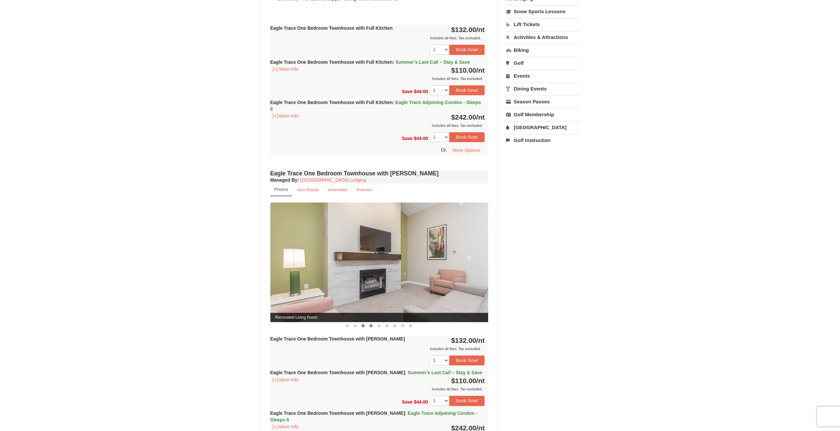
click at [372, 324] on span at bounding box center [370, 325] width 3 height 3
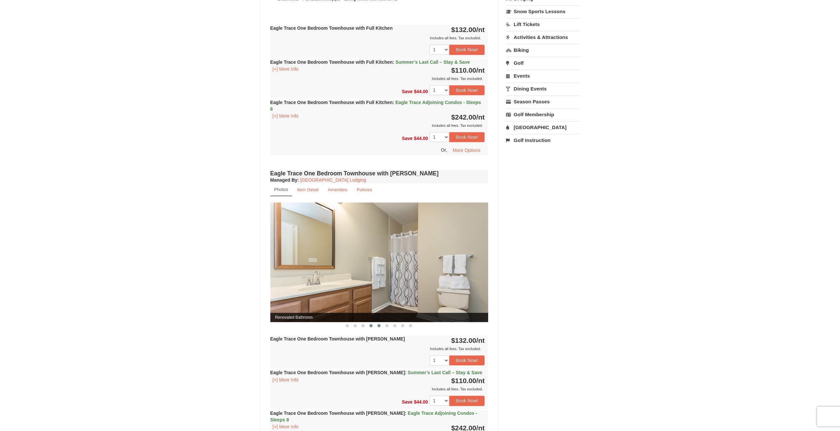
click at [378, 324] on span at bounding box center [378, 325] width 3 height 3
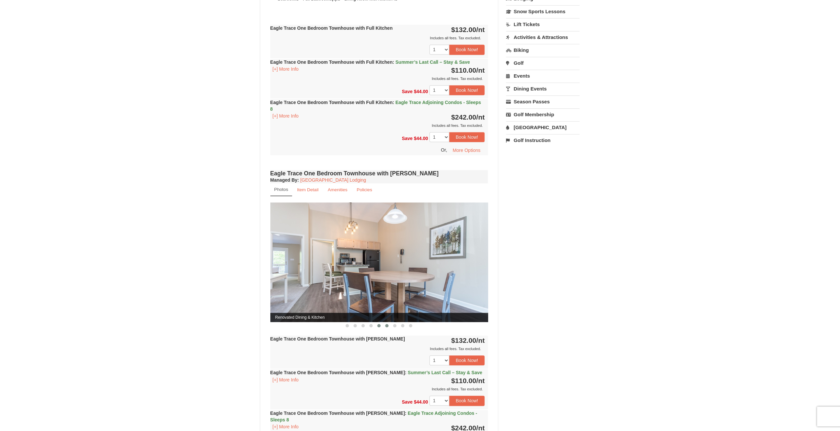
click at [387, 324] on span at bounding box center [386, 325] width 3 height 3
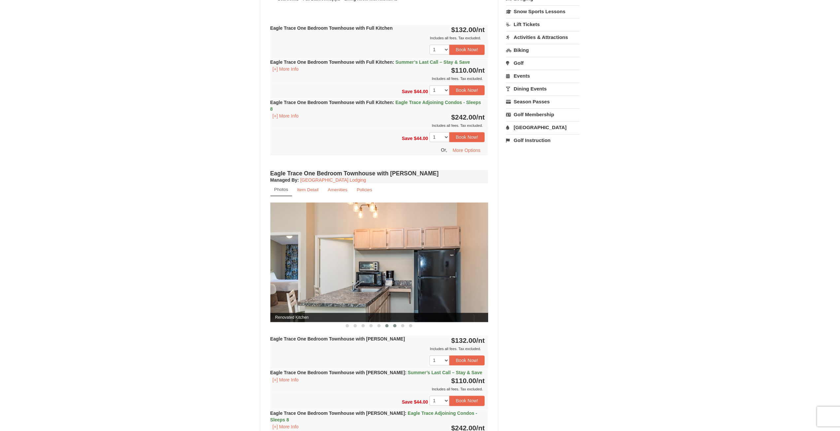
click at [395, 324] on span at bounding box center [394, 325] width 3 height 3
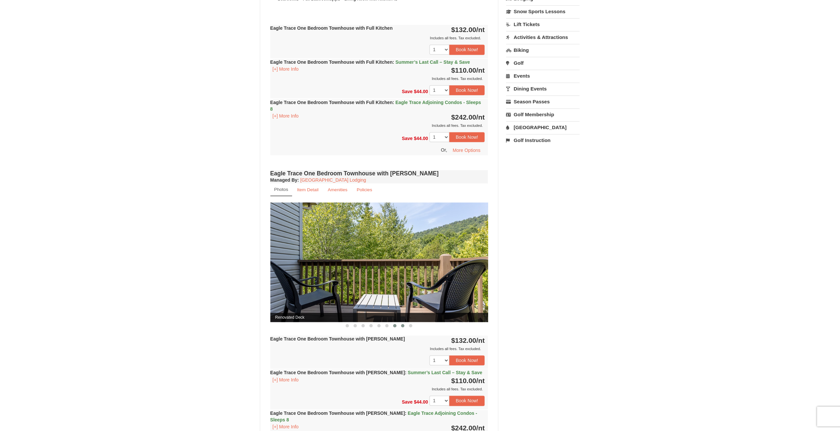
click at [401, 324] on span at bounding box center [402, 325] width 3 height 3
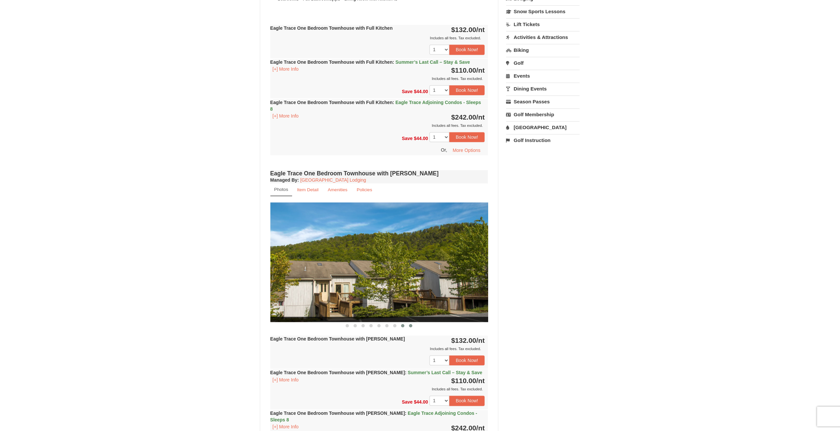
click at [410, 324] on span at bounding box center [410, 325] width 3 height 3
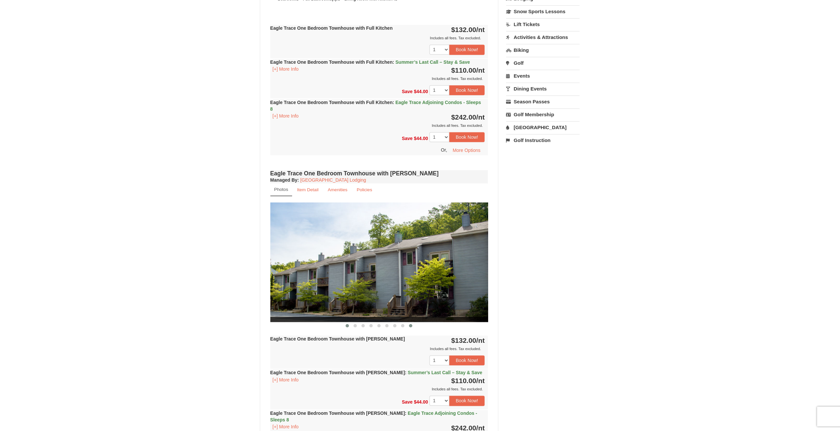
click at [349, 324] on span at bounding box center [347, 325] width 3 height 3
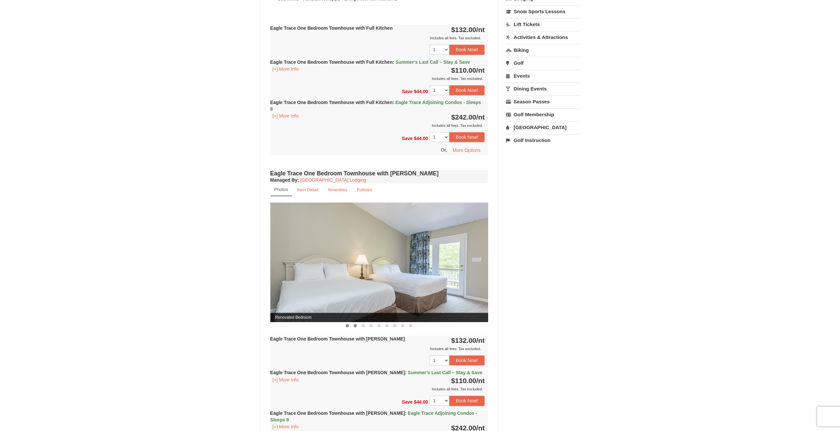
click at [354, 324] on span at bounding box center [355, 325] width 3 height 3
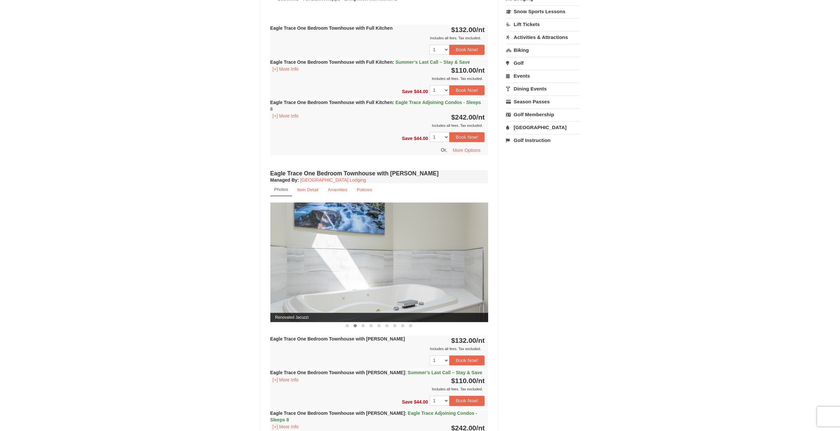
click at [362, 288] on img at bounding box center [379, 261] width 218 height 119
click at [362, 324] on span at bounding box center [362, 325] width 3 height 3
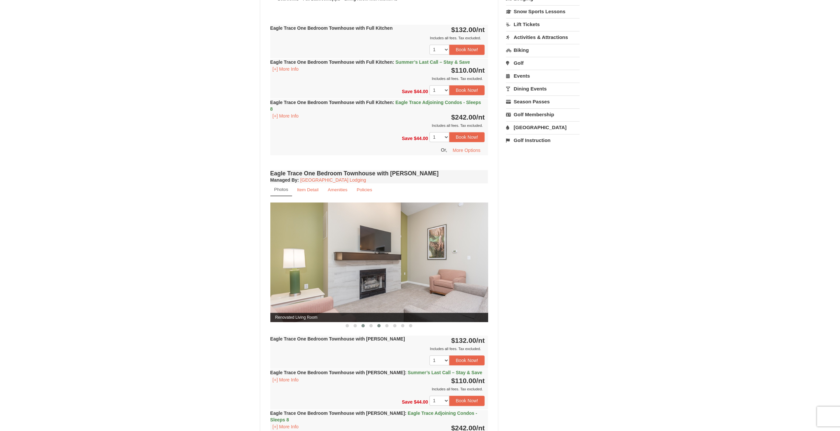
click at [376, 322] on button at bounding box center [379, 325] width 8 height 7
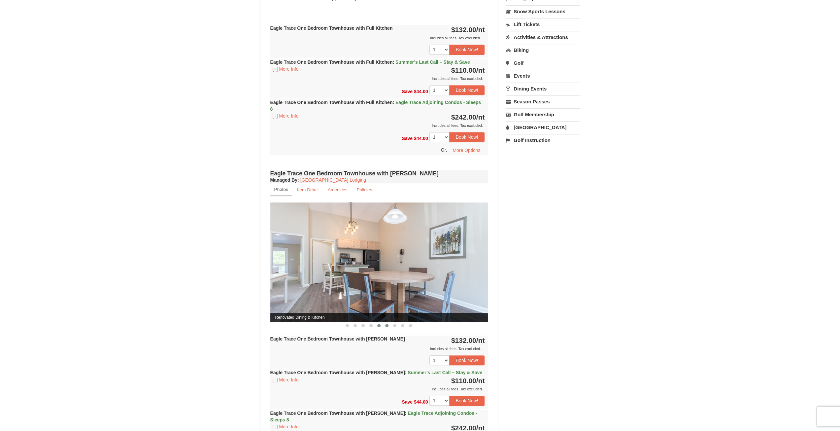
click at [388, 324] on span at bounding box center [386, 325] width 3 height 3
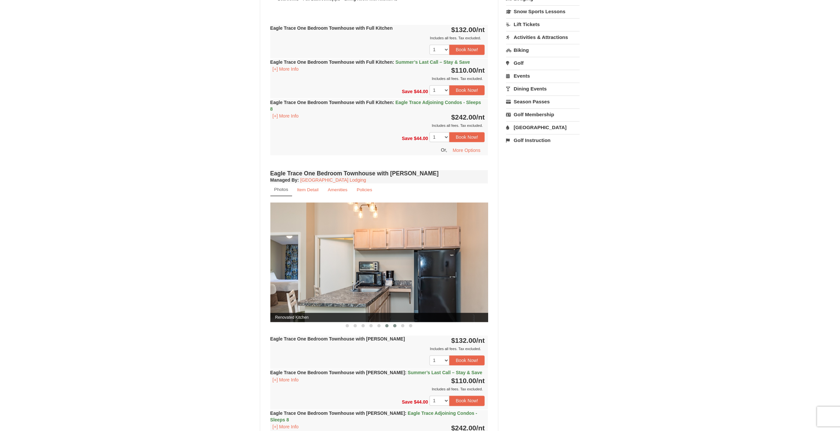
click at [395, 324] on span at bounding box center [394, 325] width 3 height 3
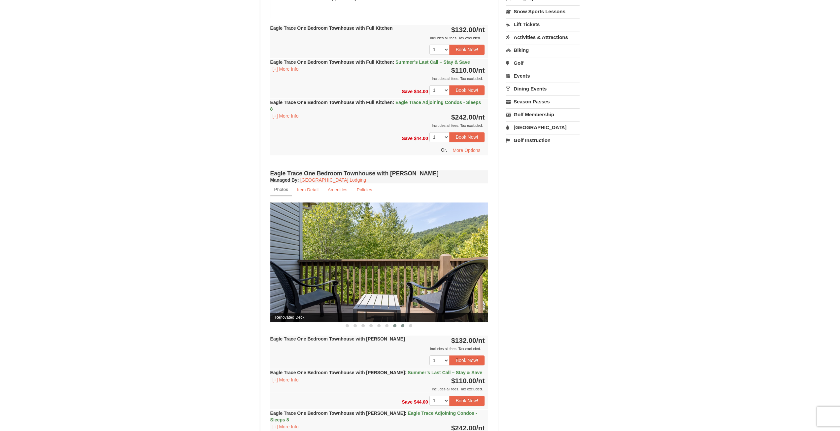
click at [401, 326] on button at bounding box center [403, 325] width 8 height 7
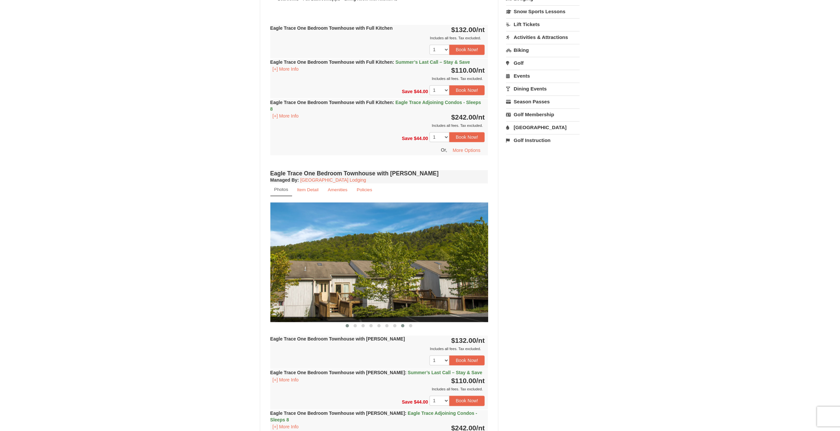
click at [347, 324] on span at bounding box center [347, 325] width 3 height 3
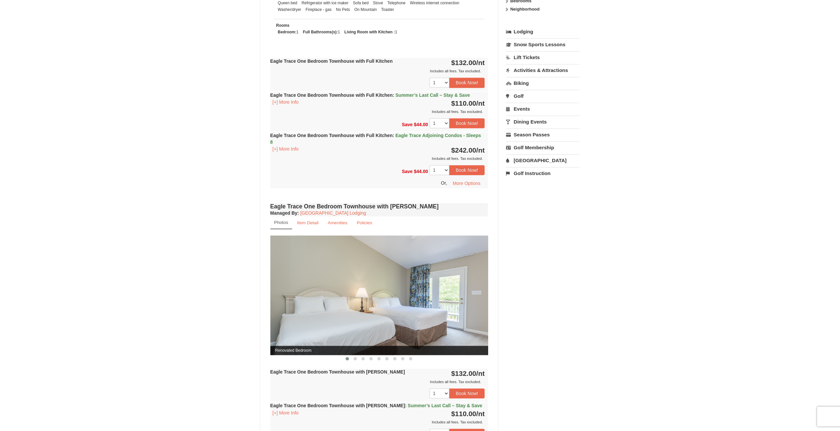
scroll to position [396, 0]
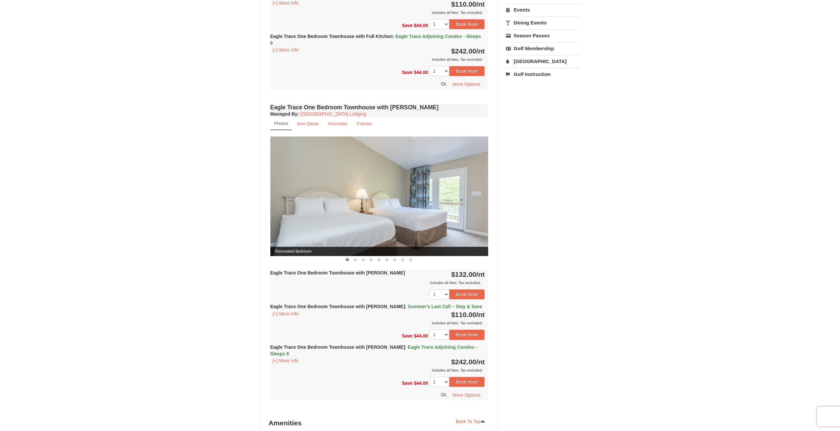
drag, startPoint x: 442, startPoint y: 196, endPoint x: 244, endPoint y: 183, distance: 199.1
click at [247, 185] on div "× Eagle Trace - Mountain Townhomes Book from $110! 1822 Resort Drive, Massanutt…" at bounding box center [420, 97] width 840 height 940
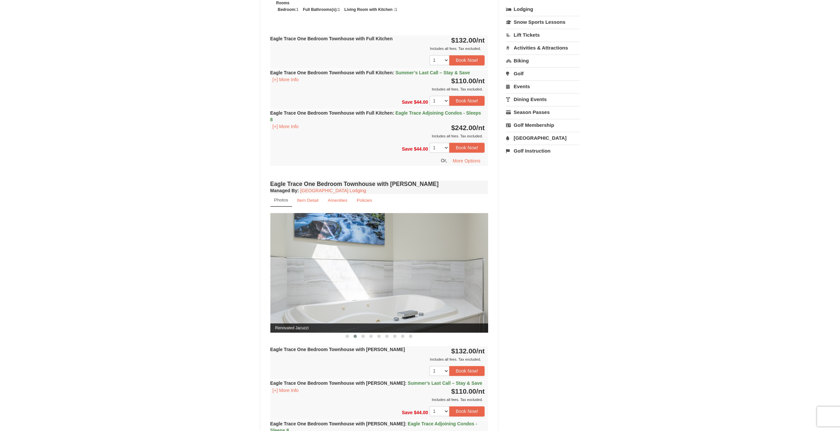
scroll to position [330, 0]
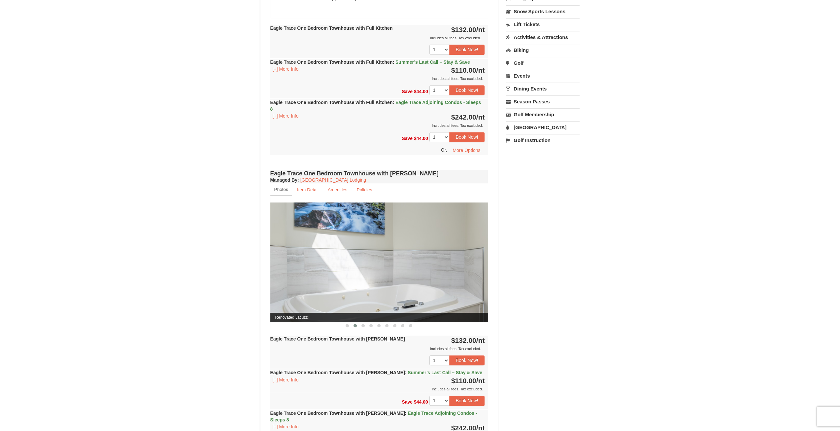
drag, startPoint x: 455, startPoint y: 255, endPoint x: 285, endPoint y: 243, distance: 171.4
click at [287, 245] on img at bounding box center [379, 261] width 218 height 119
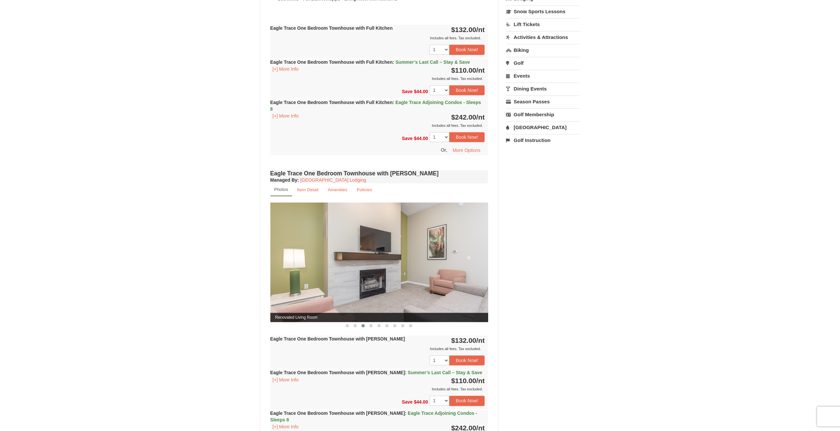
drag, startPoint x: 323, startPoint y: 265, endPoint x: 298, endPoint y: 262, distance: 24.6
click at [300, 262] on img at bounding box center [379, 261] width 218 height 119
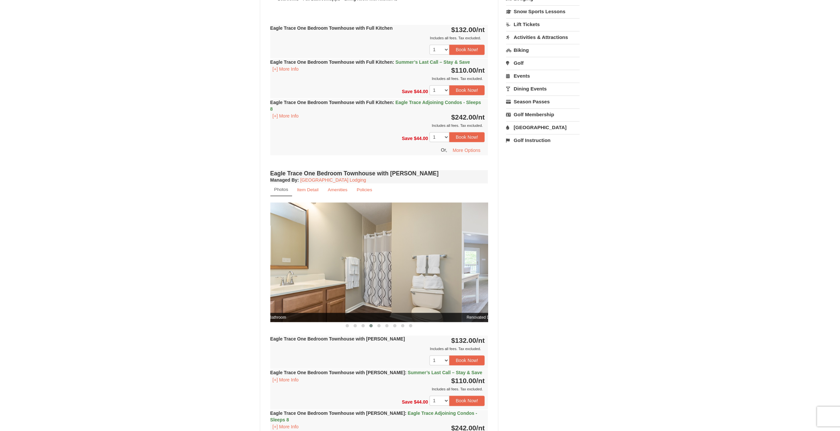
drag, startPoint x: 449, startPoint y: 265, endPoint x: 281, endPoint y: 248, distance: 169.2
click at [279, 250] on img at bounding box center [353, 261] width 218 height 119
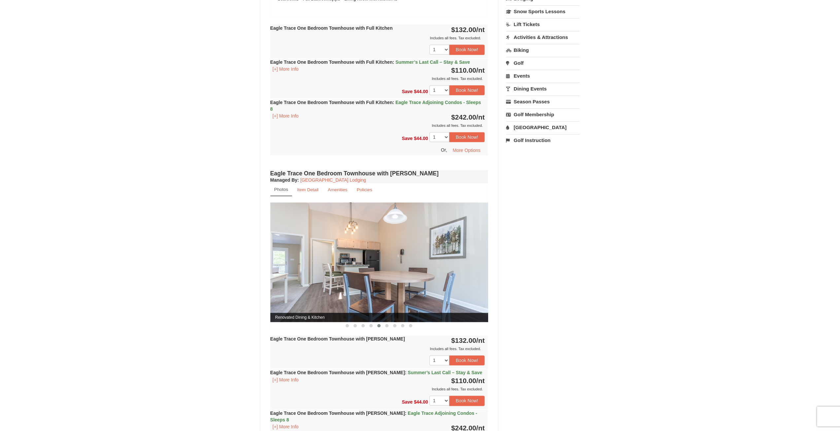
drag, startPoint x: 424, startPoint y: 267, endPoint x: 214, endPoint y: 258, distance: 210.5
click at [214, 258] on div "× Eagle Trace - Mountain Townhomes Book from $110! 1822 Resort Drive, Massanutt…" at bounding box center [420, 163] width 840 height 940
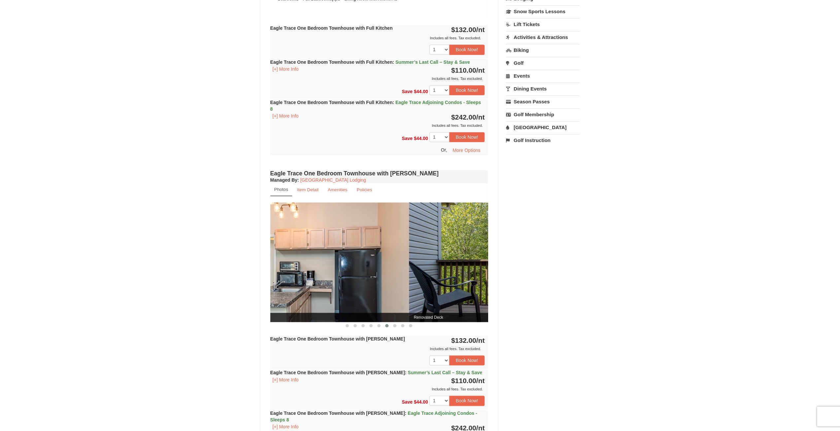
drag, startPoint x: 450, startPoint y: 288, endPoint x: 310, endPoint y: 286, distance: 139.6
click at [311, 286] on img at bounding box center [300, 261] width 218 height 119
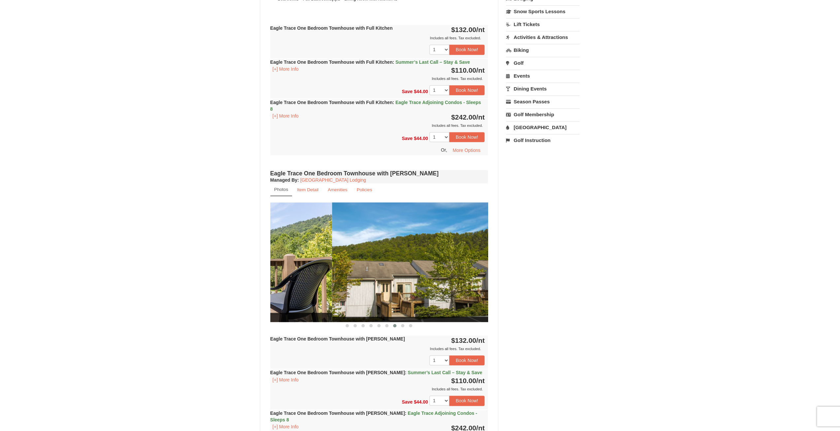
drag, startPoint x: 407, startPoint y: 281, endPoint x: 279, endPoint y: 279, distance: 128.4
click at [279, 279] on img at bounding box center [223, 261] width 218 height 119
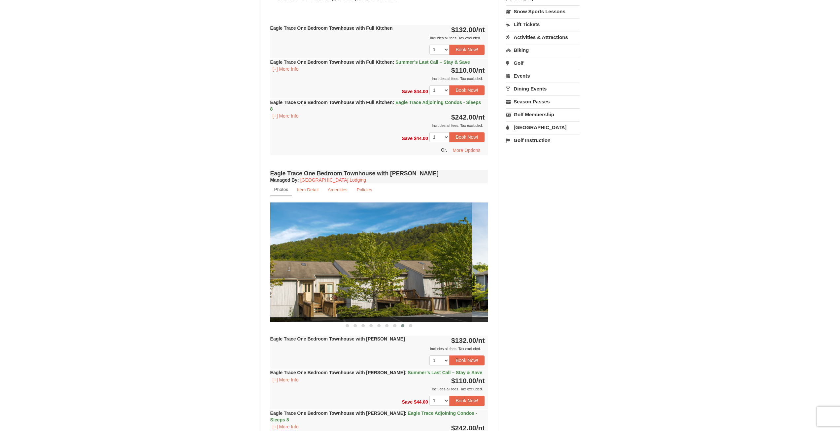
drag, startPoint x: 401, startPoint y: 282, endPoint x: 277, endPoint y: 271, distance: 124.9
click at [249, 275] on div "× Eagle Trace - Mountain Townhomes Book from $110! 1822 Resort Drive, Massanutt…" at bounding box center [420, 163] width 840 height 940
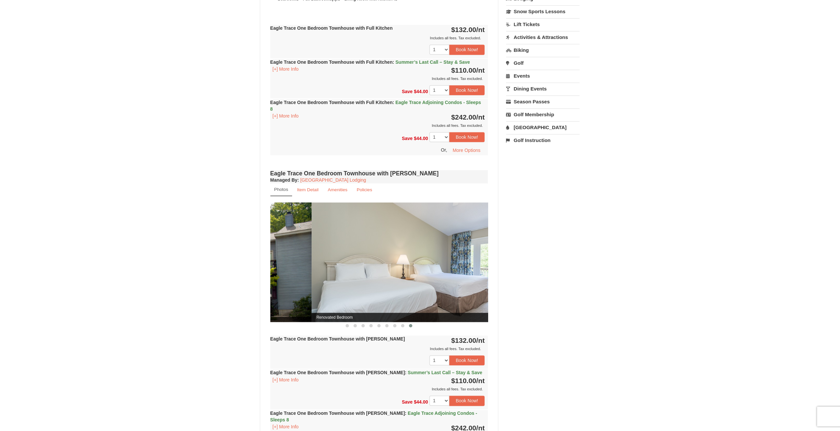
drag, startPoint x: 207, startPoint y: 271, endPoint x: 275, endPoint y: 264, distance: 68.4
click at [209, 269] on div "× Eagle Trace - Mountain Townhomes Book from $110! 1822 Resort Drive, Massanutt…" at bounding box center [420, 163] width 840 height 940
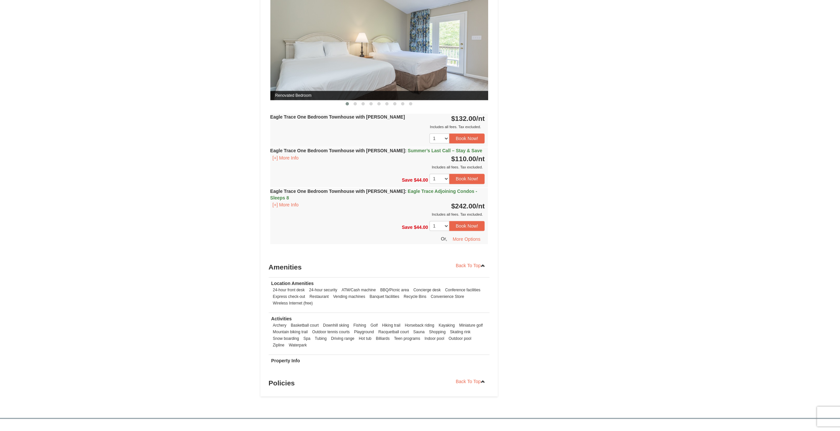
scroll to position [561, 0]
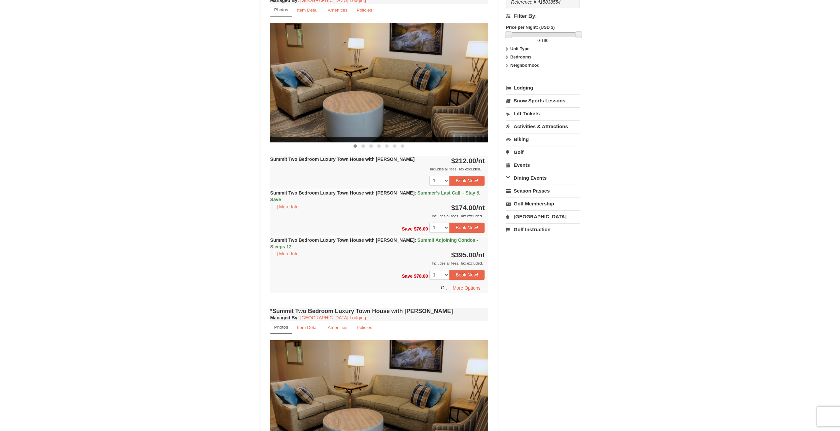
scroll to position [198, 0]
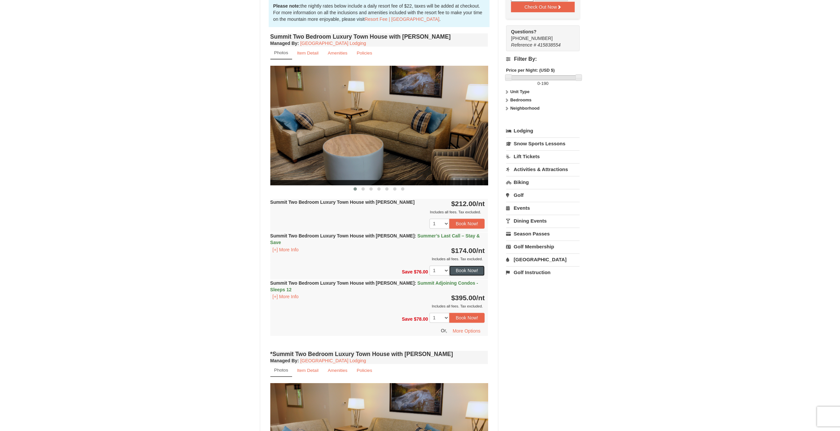
click at [476, 265] on button "Book Now!" at bounding box center [467, 270] width 36 height 10
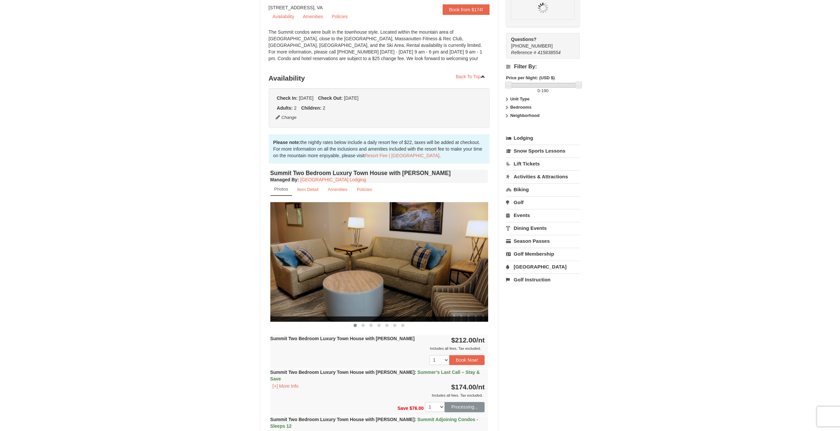
scroll to position [58, 0]
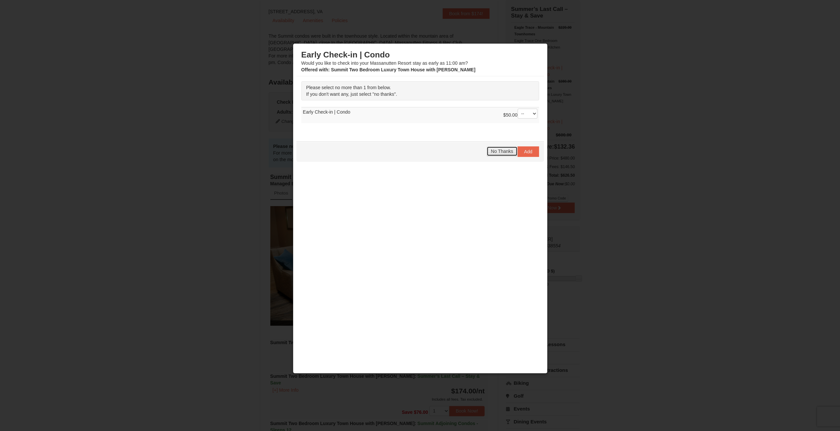
click at [501, 152] on span "No Thanks" at bounding box center [502, 151] width 22 height 5
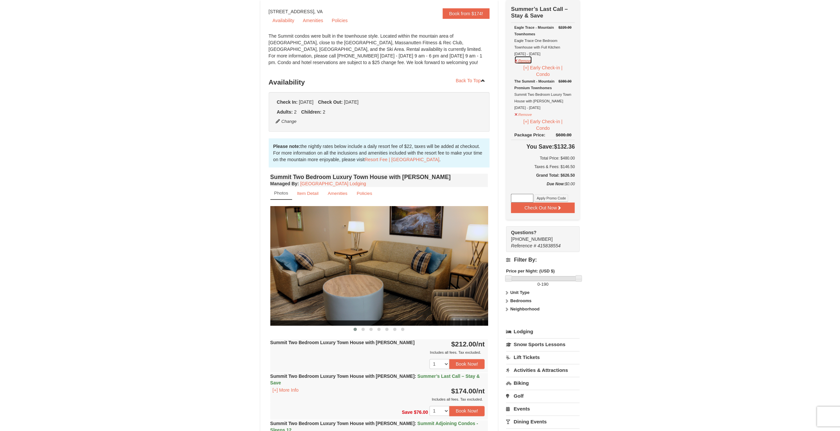
click at [526, 60] on button "Remove" at bounding box center [523, 60] width 18 height 8
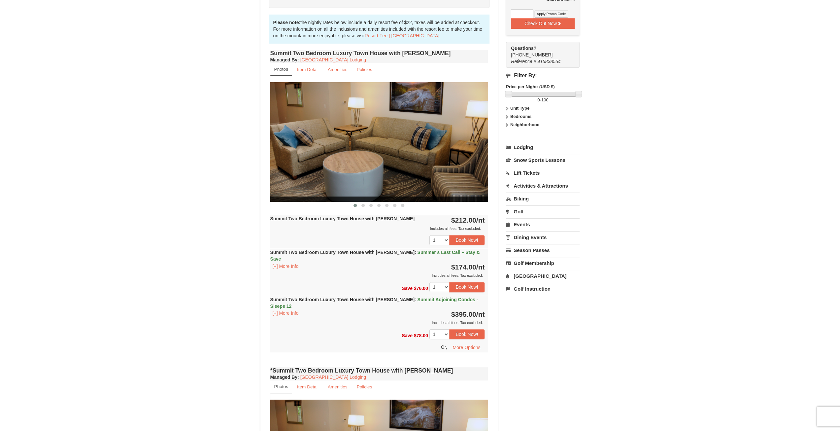
scroll to position [190, 0]
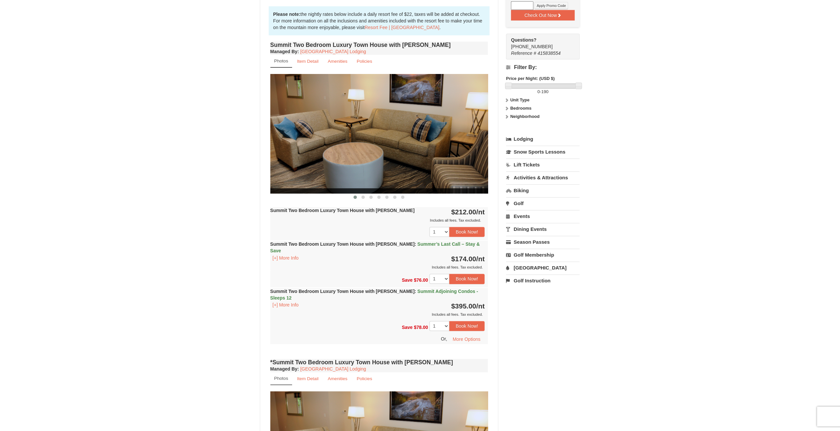
drag, startPoint x: 459, startPoint y: 142, endPoint x: 193, endPoint y: 144, distance: 266.7
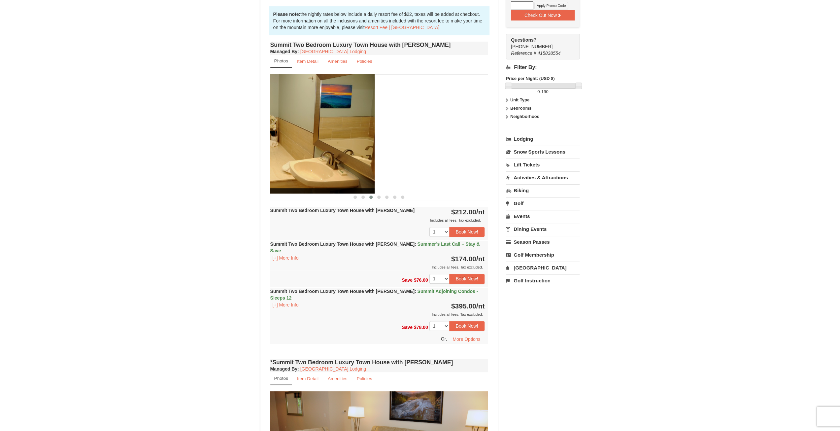
drag, startPoint x: 382, startPoint y: 150, endPoint x: 319, endPoint y: 146, distance: 63.2
click at [321, 146] on img at bounding box center [266, 133] width 218 height 119
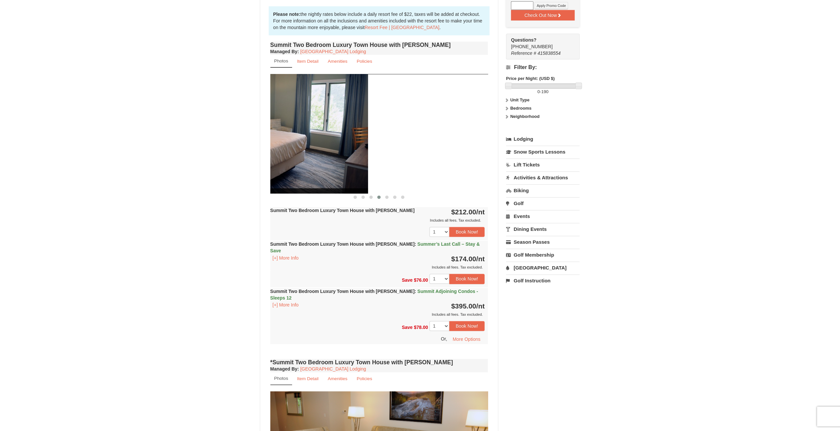
drag, startPoint x: 452, startPoint y: 144, endPoint x: 332, endPoint y: 153, distance: 120.5
click at [332, 153] on img at bounding box center [259, 133] width 218 height 119
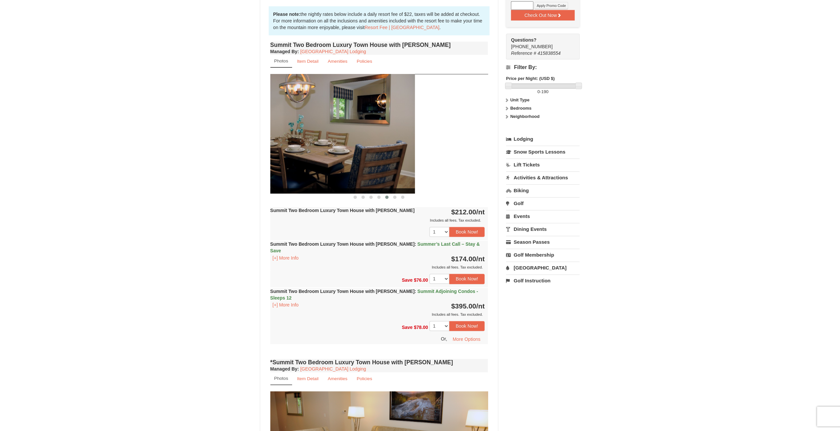
drag, startPoint x: 448, startPoint y: 151, endPoint x: 337, endPoint y: 157, distance: 110.4
click at [337, 159] on img at bounding box center [306, 133] width 218 height 119
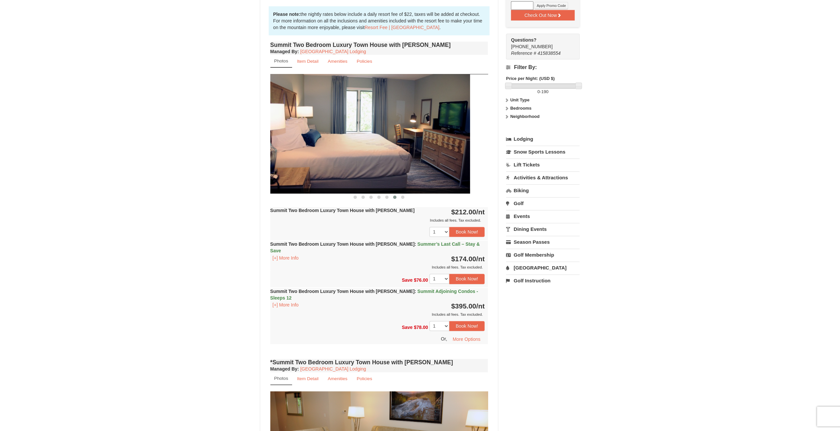
drag, startPoint x: 433, startPoint y: 157, endPoint x: 359, endPoint y: 159, distance: 73.3
click at [360, 159] on img at bounding box center [361, 133] width 218 height 119
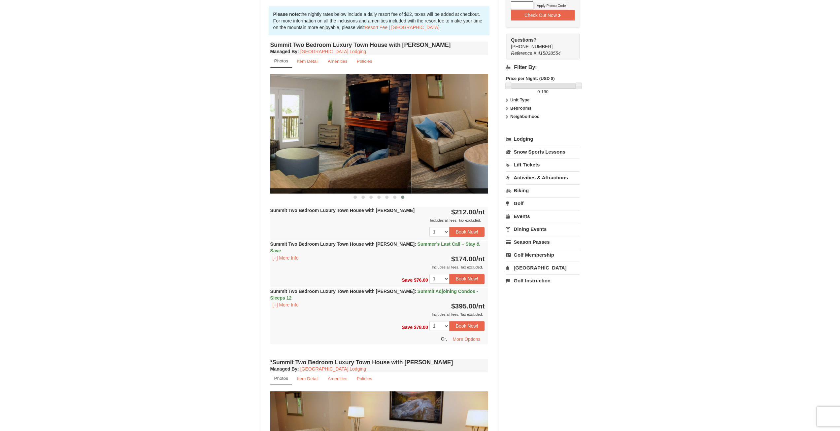
drag, startPoint x: 462, startPoint y: 155, endPoint x: 384, endPoint y: 163, distance: 78.6
click at [384, 163] on img at bounding box center [302, 133] width 218 height 119
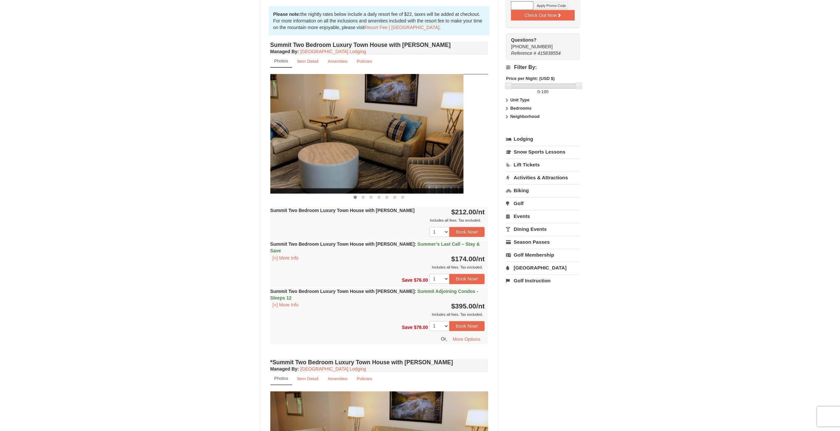
drag, startPoint x: 446, startPoint y: 162, endPoint x: 363, endPoint y: 161, distance: 82.5
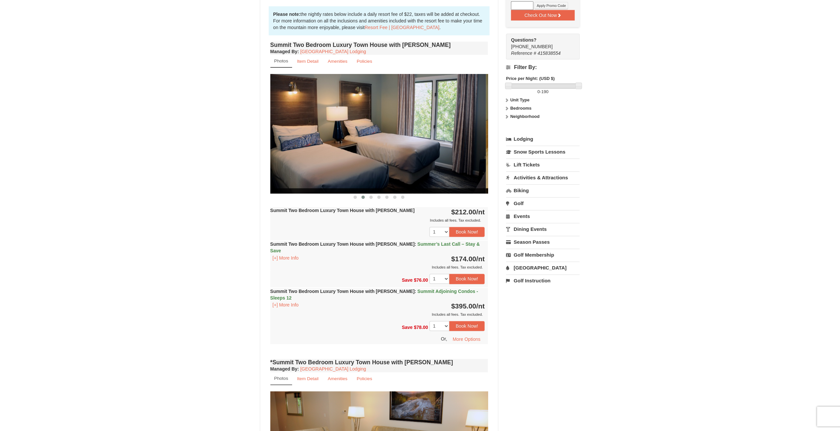
drag, startPoint x: 461, startPoint y: 155, endPoint x: 358, endPoint y: 160, distance: 103.4
click at [358, 160] on img at bounding box center [377, 133] width 218 height 119
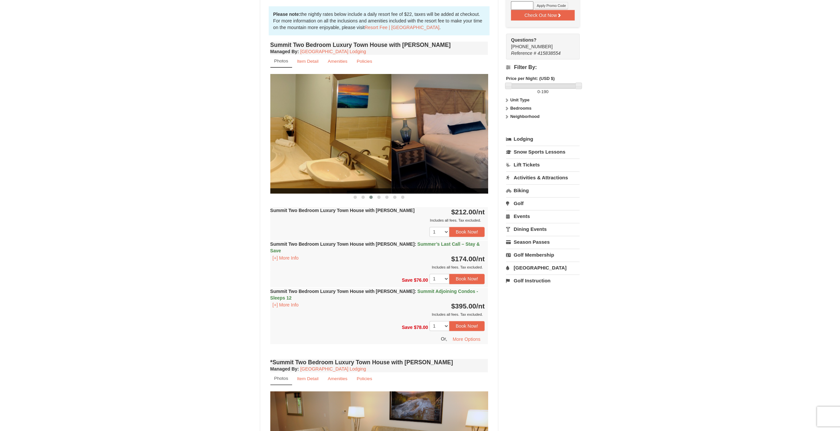
drag, startPoint x: 354, startPoint y: 165, endPoint x: 342, endPoint y: 160, distance: 13.0
click at [342, 163] on img at bounding box center [283, 133] width 218 height 119
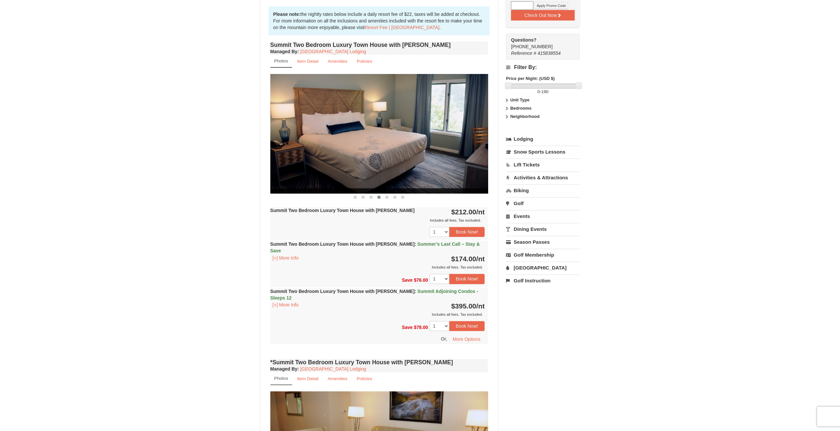
drag, startPoint x: 320, startPoint y: 158, endPoint x: 310, endPoint y: 158, distance: 10.6
click at [310, 158] on img at bounding box center [379, 133] width 218 height 119
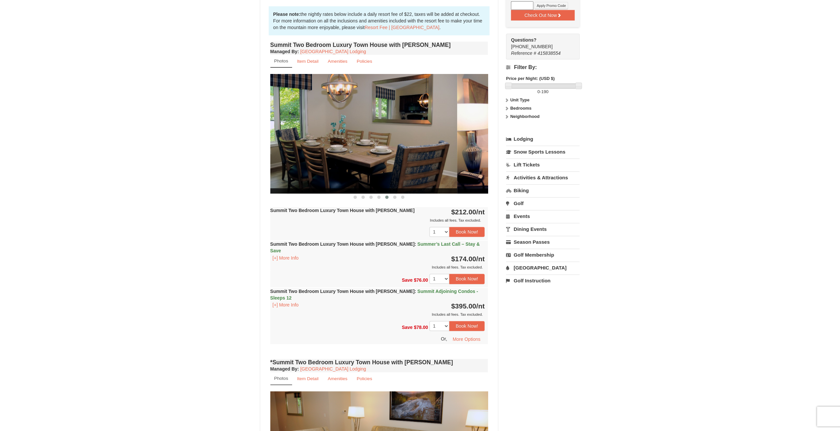
drag, startPoint x: 429, startPoint y: 154, endPoint x: 345, endPoint y: 156, distance: 84.5
click at [345, 156] on img at bounding box center [348, 133] width 218 height 119
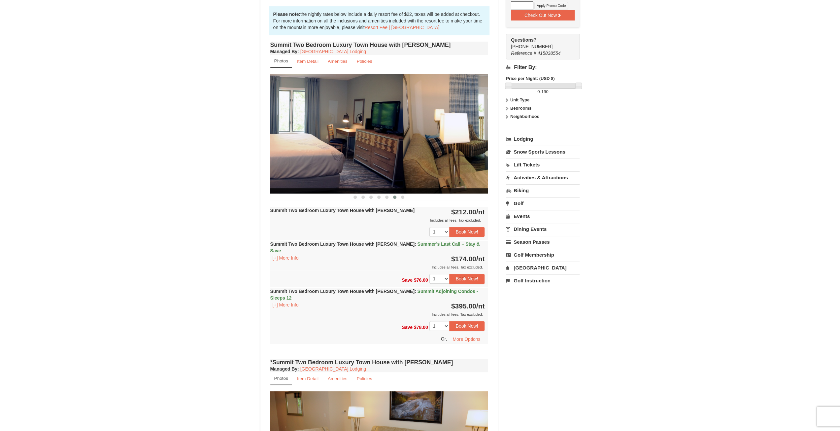
drag, startPoint x: 347, startPoint y: 152, endPoint x: 333, endPoint y: 148, distance: 14.6
click at [331, 151] on img at bounding box center [294, 133] width 218 height 119
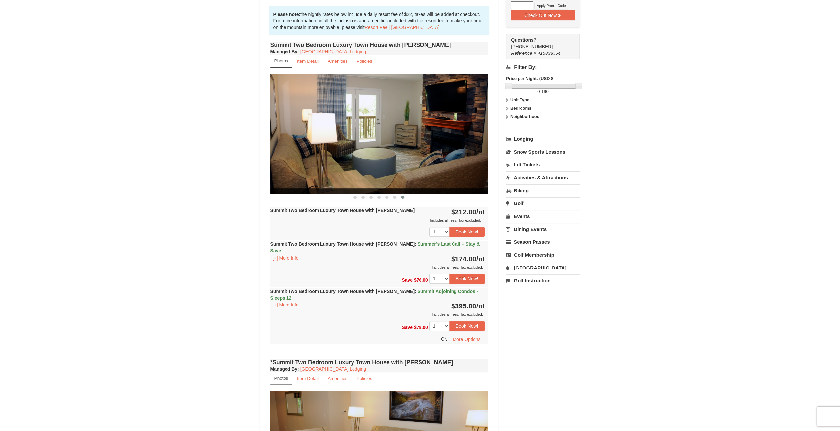
drag, startPoint x: 442, startPoint y: 147, endPoint x: 352, endPoint y: 157, distance: 90.4
click at [352, 157] on img at bounding box center [379, 133] width 218 height 119
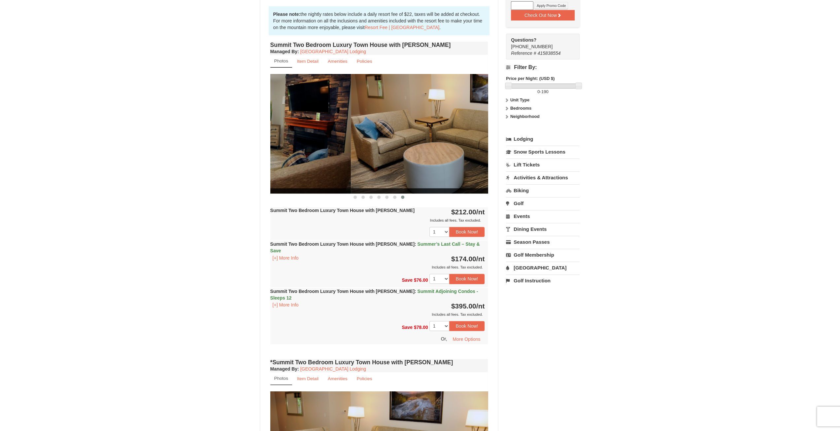
drag, startPoint x: 333, startPoint y: 152, endPoint x: 264, endPoint y: 150, distance: 69.3
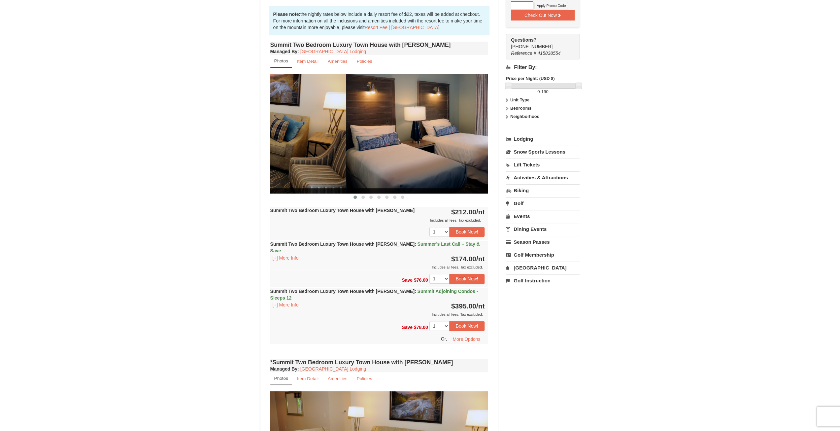
drag, startPoint x: 318, startPoint y: 152, endPoint x: 262, endPoint y: 146, distance: 55.8
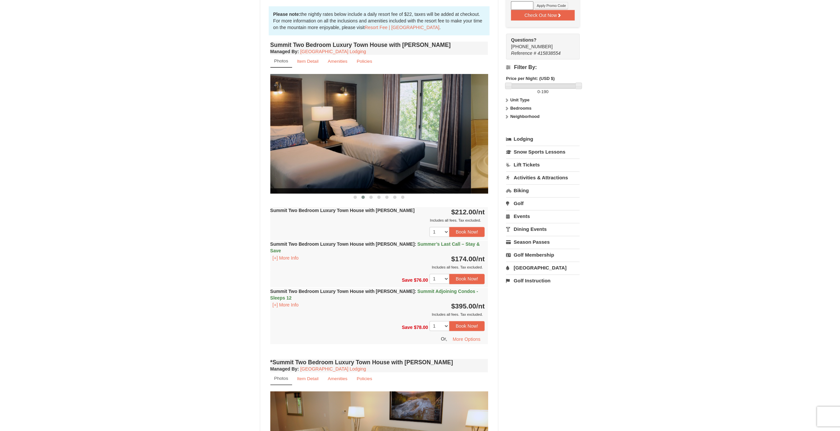
drag, startPoint x: 425, startPoint y: 150, endPoint x: 309, endPoint y: 147, distance: 116.2
click at [303, 151] on img at bounding box center [362, 133] width 218 height 119
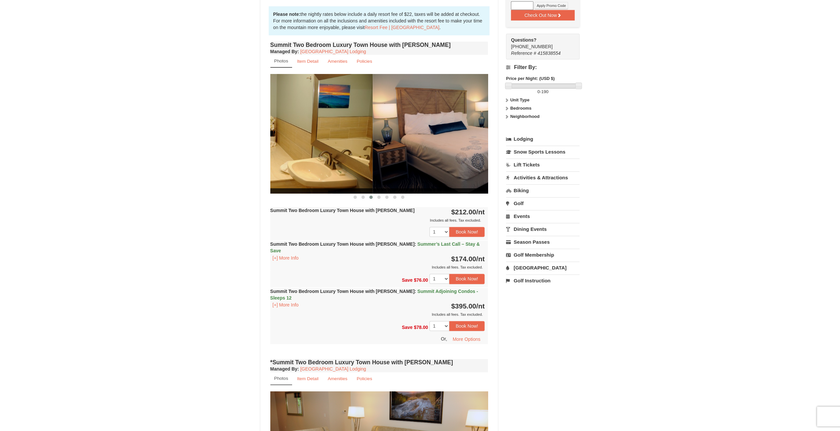
drag, startPoint x: 431, startPoint y: 152, endPoint x: 316, endPoint y: 149, distance: 115.2
click at [316, 149] on img at bounding box center [264, 133] width 218 height 119
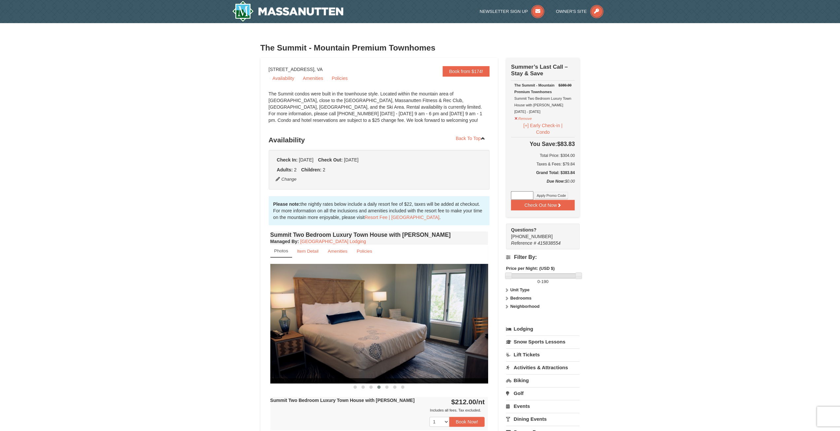
scroll to position [66, 0]
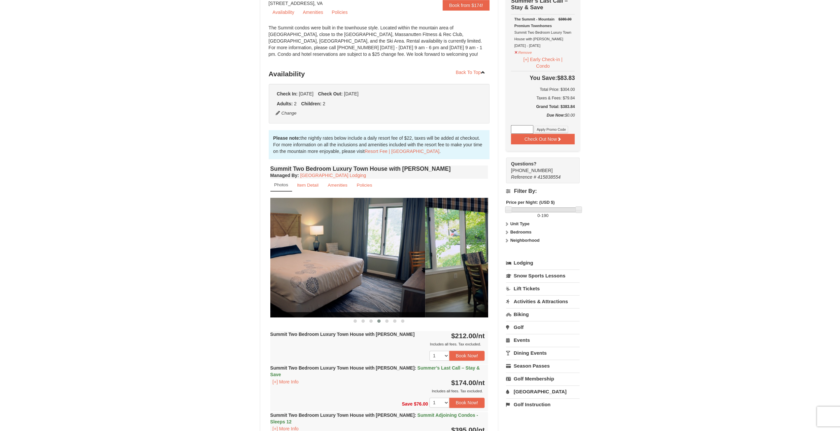
drag, startPoint x: 435, startPoint y: 253, endPoint x: 325, endPoint y: 207, distance: 118.7
click at [321, 252] on img at bounding box center [316, 257] width 218 height 119
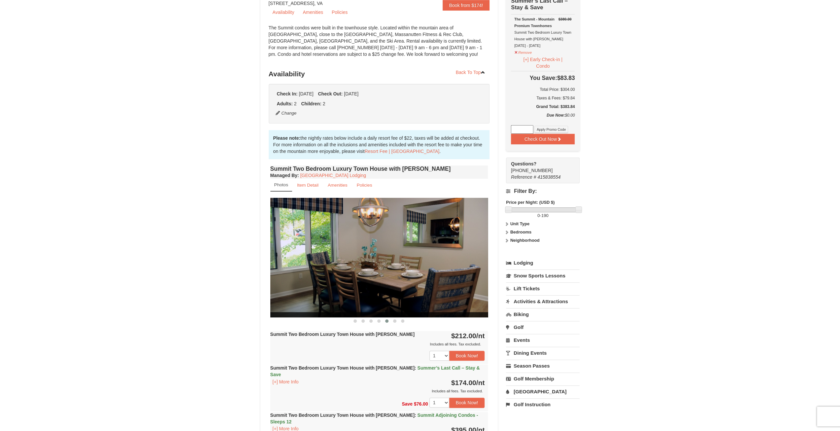
drag, startPoint x: 342, startPoint y: 234, endPoint x: 293, endPoint y: 227, distance: 49.3
click at [293, 227] on img at bounding box center [379, 257] width 218 height 119
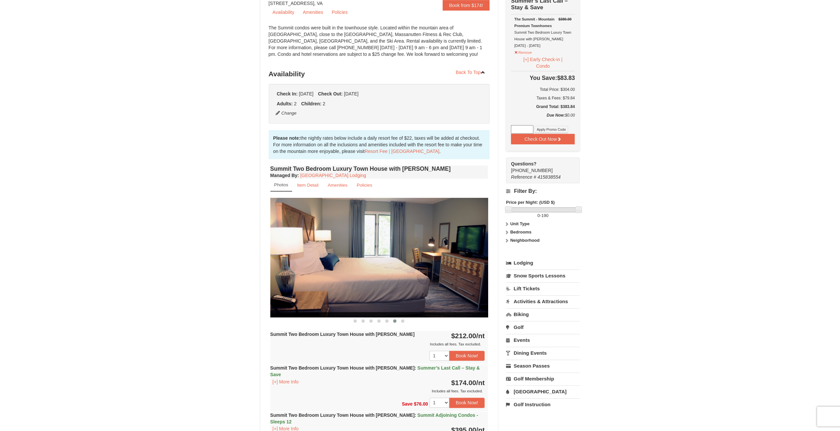
drag, startPoint x: 443, startPoint y: 241, endPoint x: 301, endPoint y: 239, distance: 141.9
click at [300, 241] on img at bounding box center [379, 257] width 218 height 119
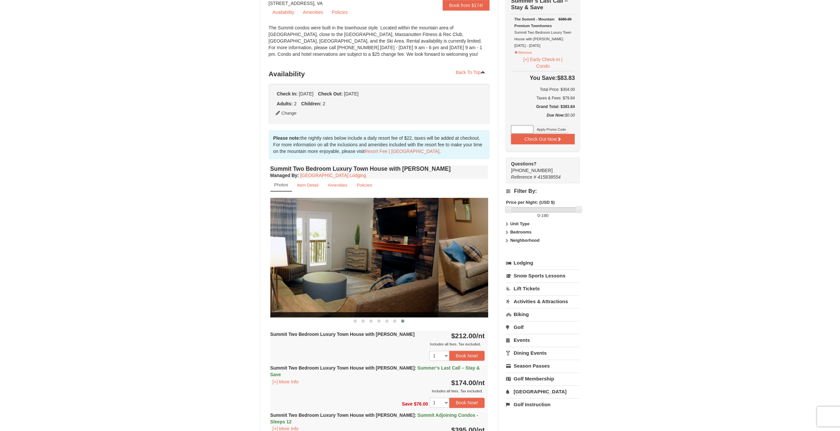
drag, startPoint x: 408, startPoint y: 248, endPoint x: 270, endPoint y: 234, distance: 138.3
click at [269, 235] on div "Summit Two Bedroom Luxury Town House with [PERSON_NAME] Managed By : Massanutte…" at bounding box center [379, 322] width 221 height 317
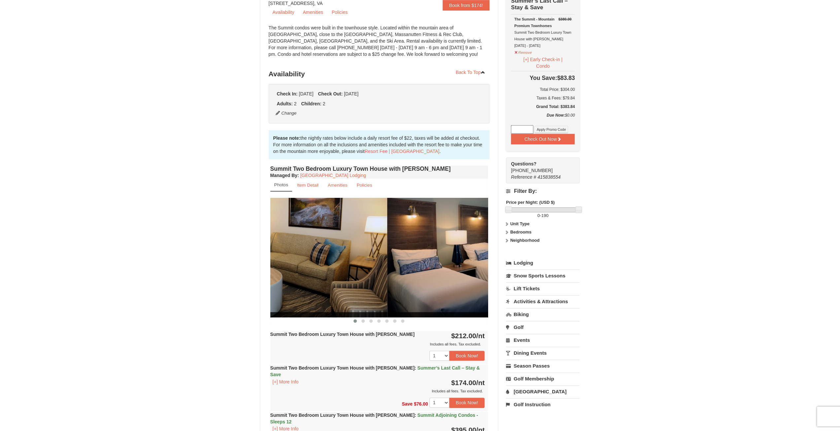
drag, startPoint x: 443, startPoint y: 248, endPoint x: 302, endPoint y: 238, distance: 141.3
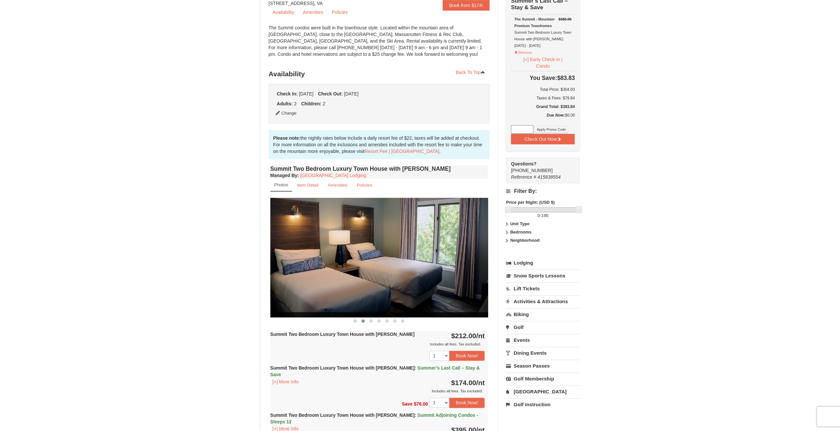
drag, startPoint x: 423, startPoint y: 249, endPoint x: 321, endPoint y: 246, distance: 102.0
click at [321, 246] on img at bounding box center [379, 257] width 218 height 119
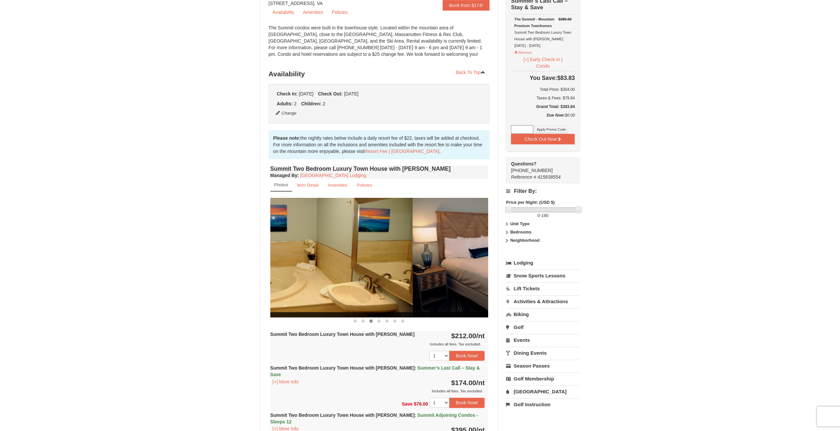
drag, startPoint x: 436, startPoint y: 245, endPoint x: 369, endPoint y: 241, distance: 67.1
click at [359, 246] on img at bounding box center [304, 257] width 218 height 119
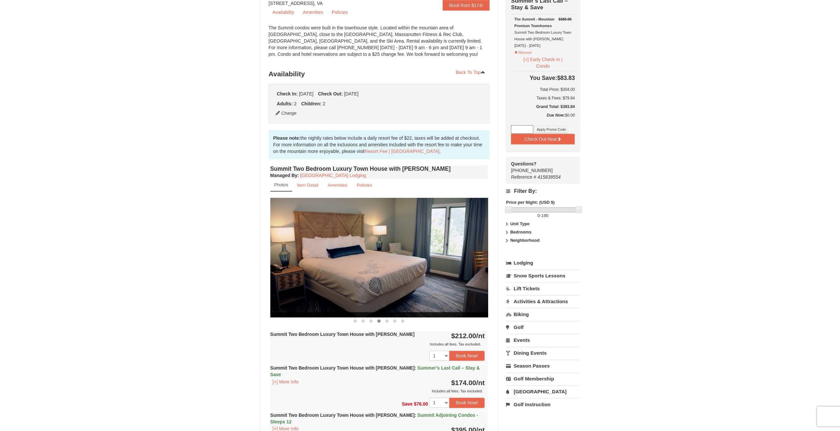
drag, startPoint x: 348, startPoint y: 245, endPoint x: 353, endPoint y: 242, distance: 5.2
click at [348, 245] on img at bounding box center [379, 257] width 218 height 119
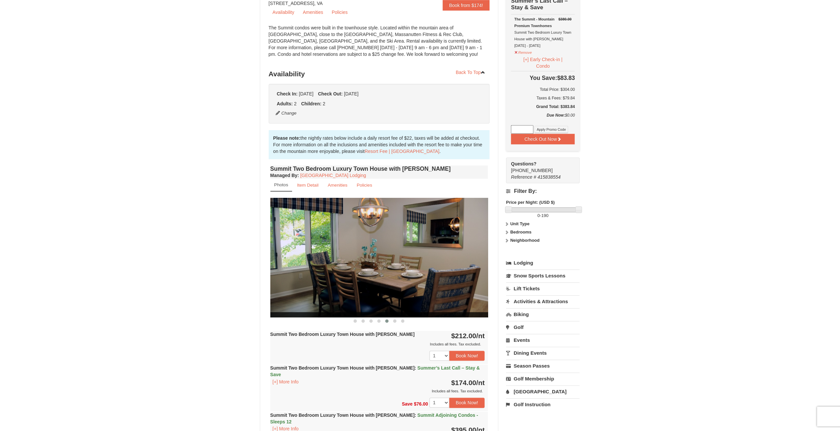
click at [359, 245] on img at bounding box center [379, 257] width 218 height 119
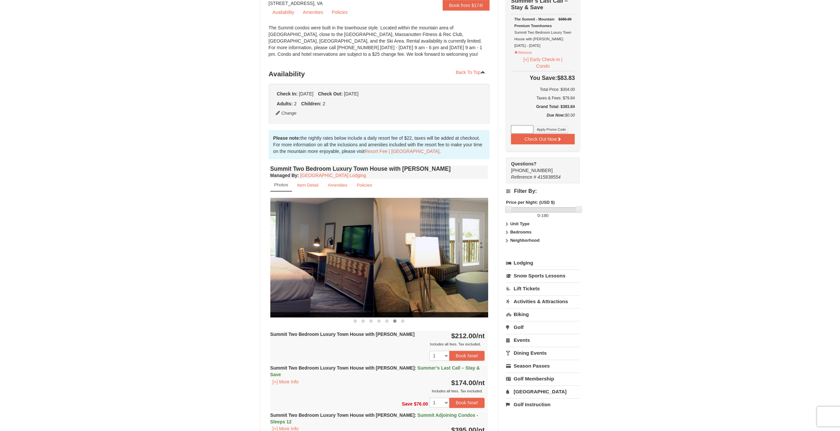
click at [318, 241] on img at bounding box center [265, 257] width 218 height 119
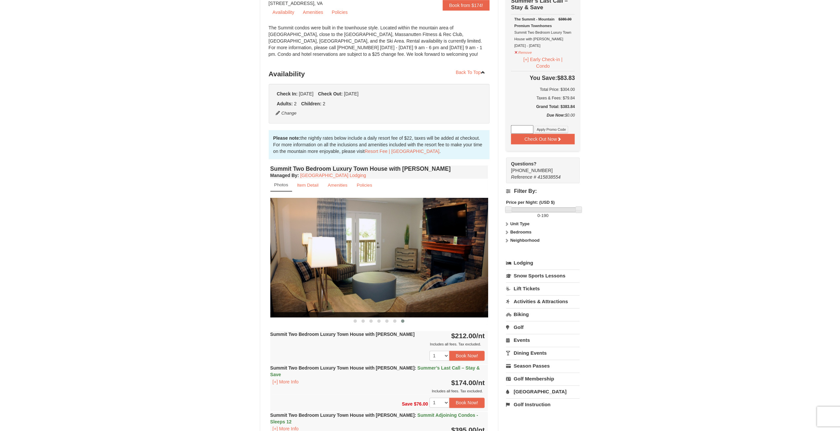
drag, startPoint x: 419, startPoint y: 240, endPoint x: 289, endPoint y: 233, distance: 129.5
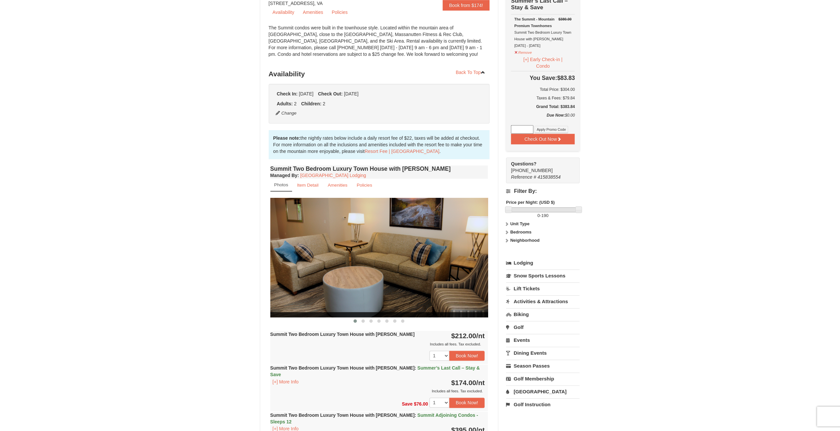
drag, startPoint x: 334, startPoint y: 240, endPoint x: 272, endPoint y: 237, distance: 62.1
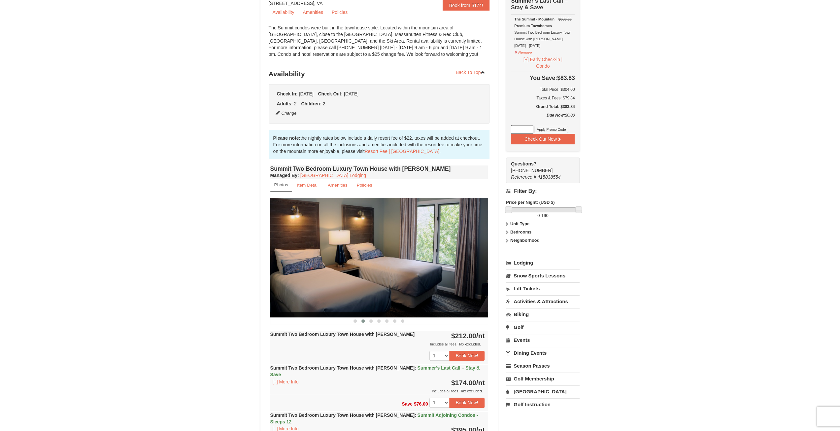
drag, startPoint x: 377, startPoint y: 238, endPoint x: 325, endPoint y: 232, distance: 52.2
click at [325, 235] on img at bounding box center [379, 257] width 218 height 119
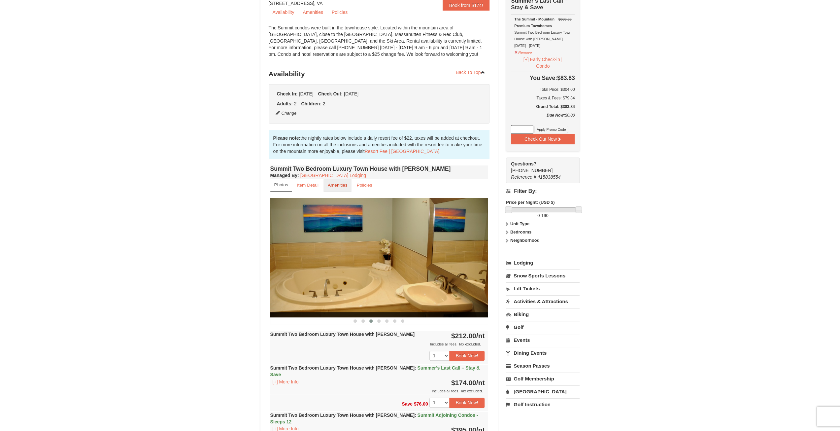
click at [333, 186] on small "Amenities" at bounding box center [338, 185] width 20 height 5
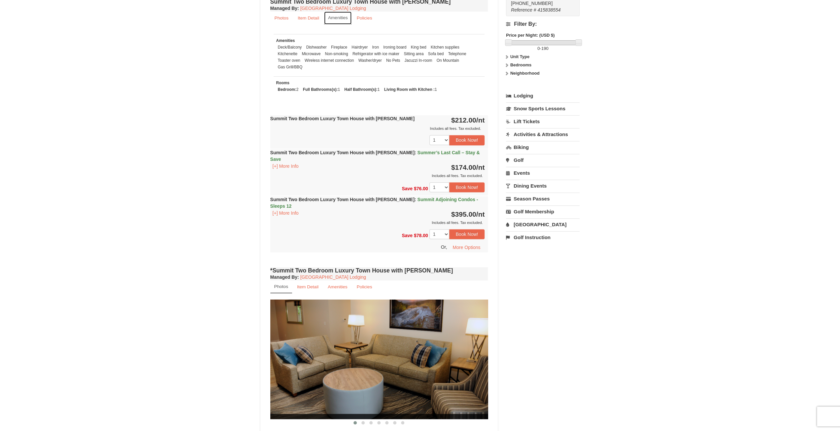
scroll to position [264, 0]
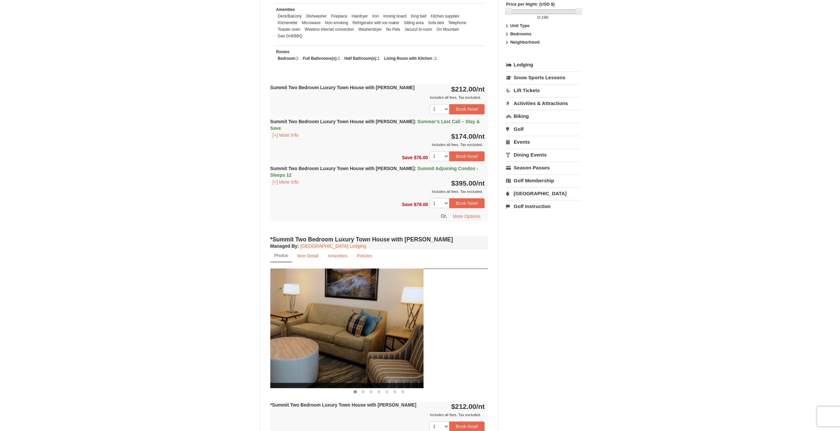
drag, startPoint x: 419, startPoint y: 300, endPoint x: 316, endPoint y: 289, distance: 104.2
click at [316, 289] on img at bounding box center [315, 327] width 218 height 119
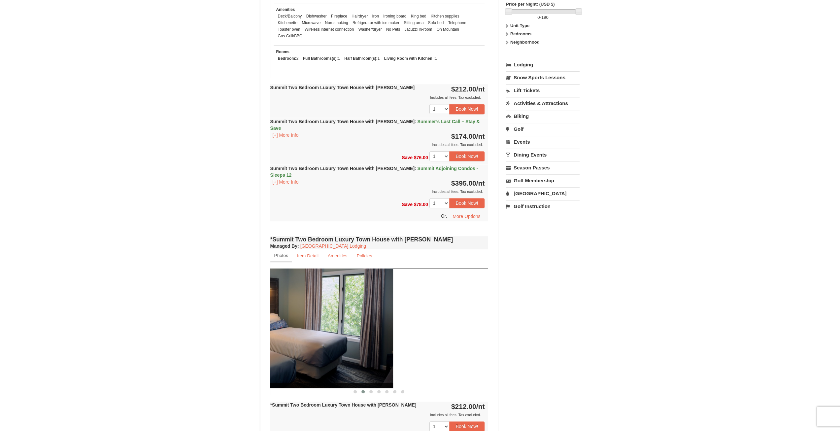
drag, startPoint x: 449, startPoint y: 304, endPoint x: 354, endPoint y: 295, distance: 96.2
click at [354, 296] on img at bounding box center [284, 327] width 218 height 119
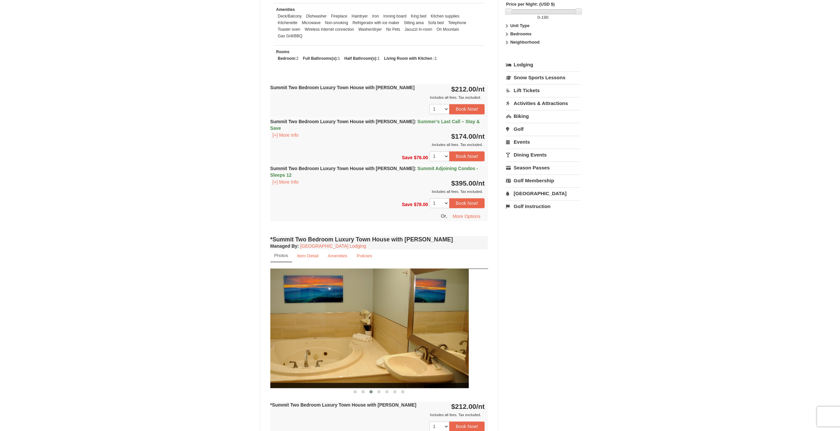
drag, startPoint x: 457, startPoint y: 297, endPoint x: 377, endPoint y: 287, distance: 80.8
click at [356, 293] on img at bounding box center [360, 327] width 218 height 119
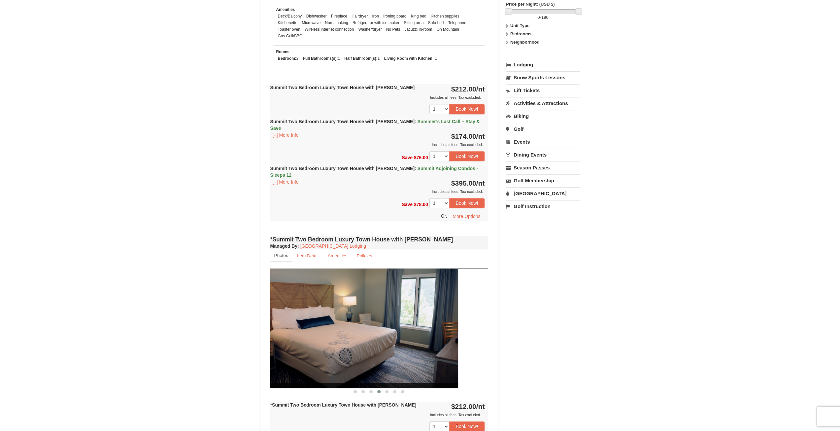
drag, startPoint x: 439, startPoint y: 290, endPoint x: 414, endPoint y: 286, distance: 25.4
click at [399, 293] on img at bounding box center [349, 327] width 218 height 119
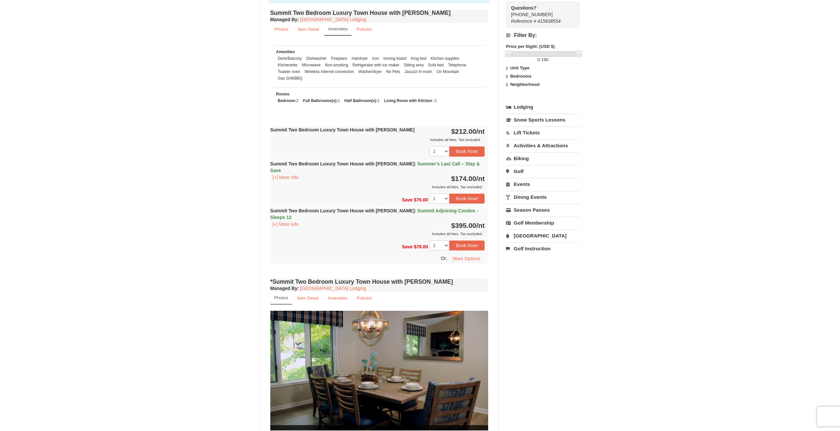
scroll to position [297, 0]
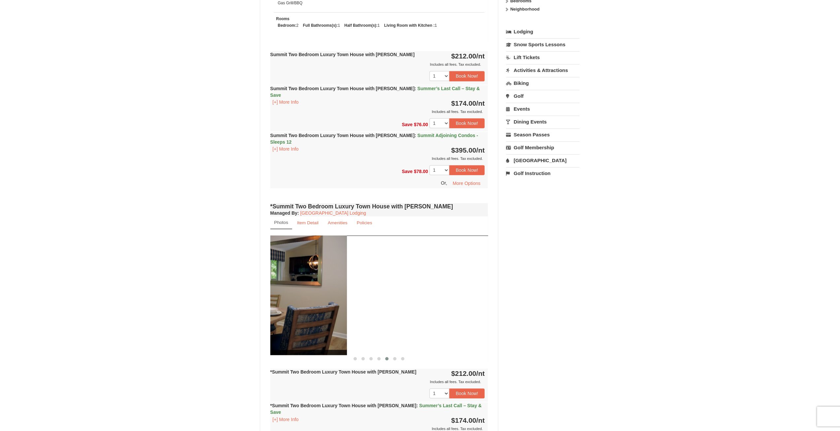
drag, startPoint x: 420, startPoint y: 275, endPoint x: 329, endPoint y: 274, distance: 91.1
click at [275, 276] on img at bounding box center [238, 294] width 218 height 119
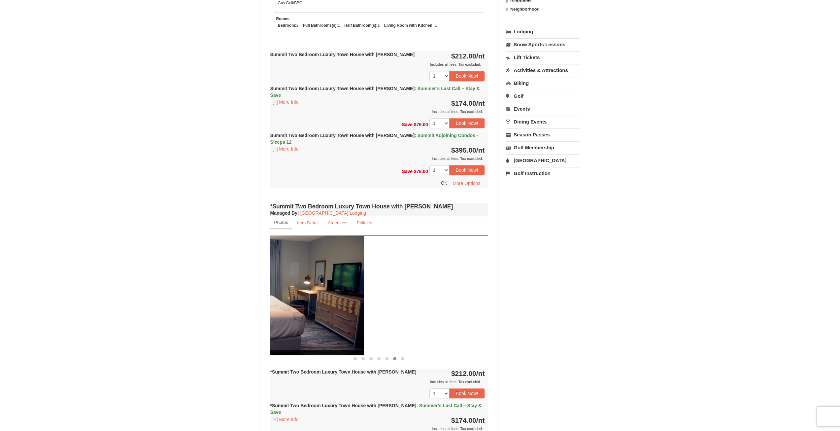
drag, startPoint x: 423, startPoint y: 287, endPoint x: 295, endPoint y: 282, distance: 128.5
click at [295, 282] on img at bounding box center [255, 294] width 218 height 119
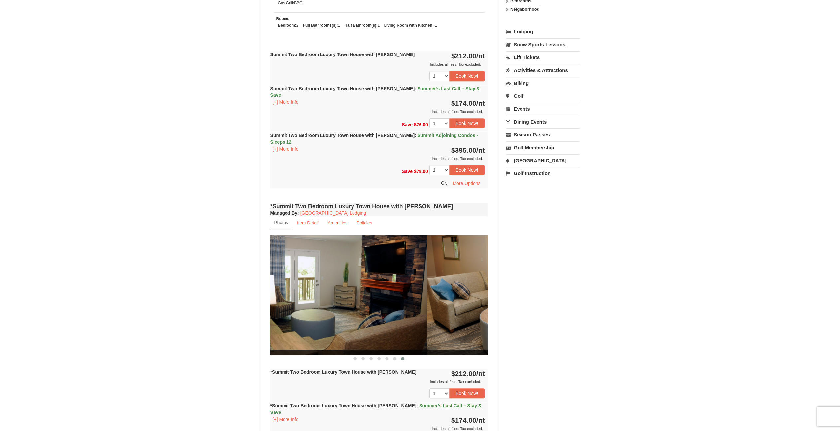
drag, startPoint x: 356, startPoint y: 286, endPoint x: 295, endPoint y: 283, distance: 60.8
click at [294, 284] on img at bounding box center [318, 294] width 218 height 119
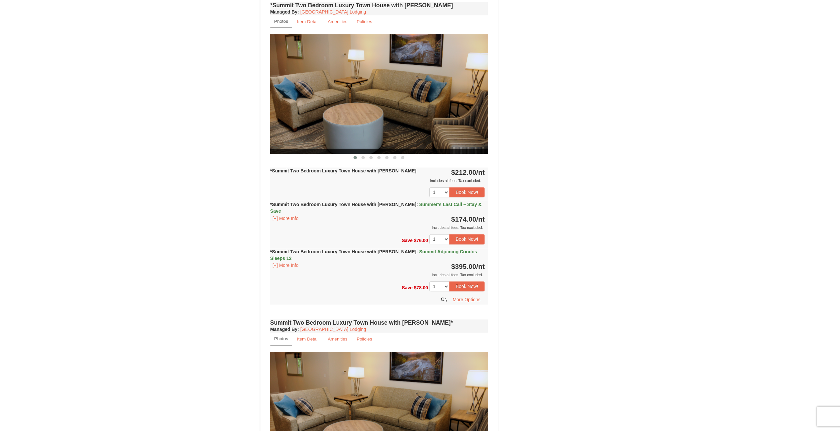
scroll to position [561, 0]
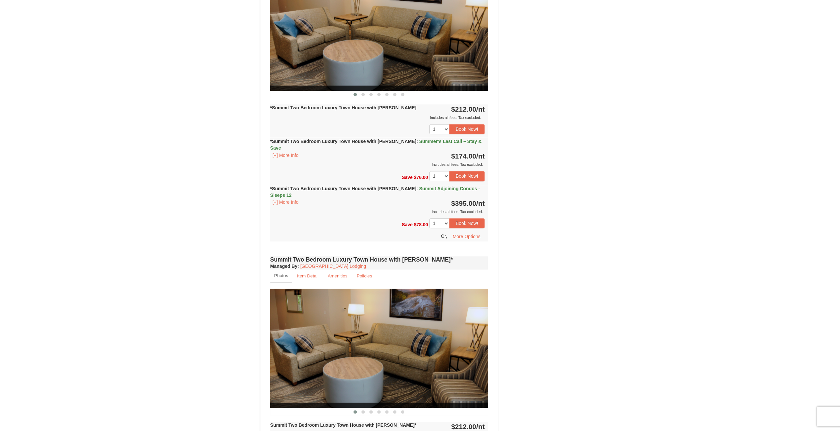
drag, startPoint x: 339, startPoint y: 311, endPoint x: 274, endPoint y: 301, distance: 66.1
click at [273, 303] on img at bounding box center [379, 347] width 218 height 119
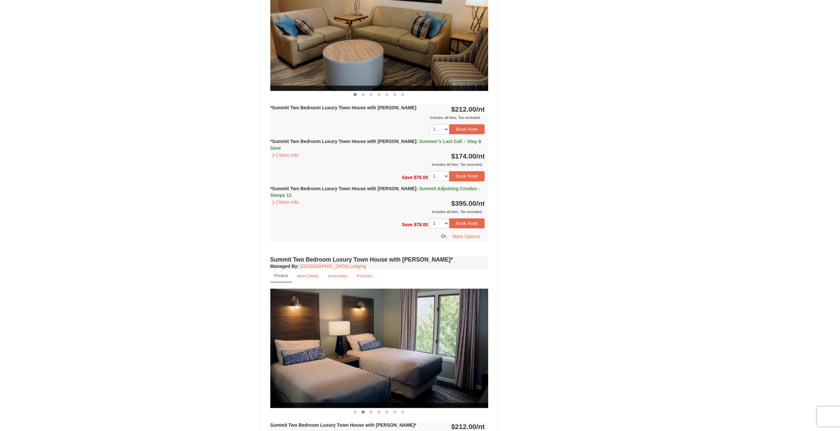
drag, startPoint x: 430, startPoint y: 312, endPoint x: 311, endPoint y: 303, distance: 119.8
click at [298, 308] on img at bounding box center [379, 347] width 218 height 119
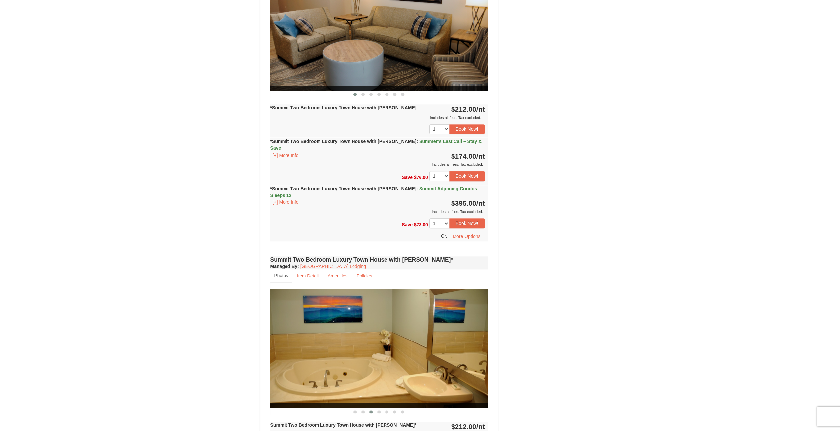
drag, startPoint x: 425, startPoint y: 309, endPoint x: 302, endPoint y: 298, distance: 123.9
click at [278, 305] on img at bounding box center [379, 347] width 218 height 119
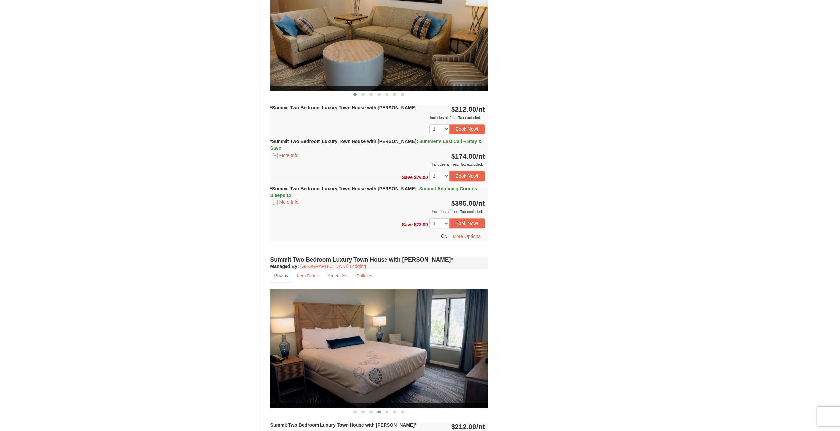
click at [280, 303] on img at bounding box center [379, 347] width 218 height 119
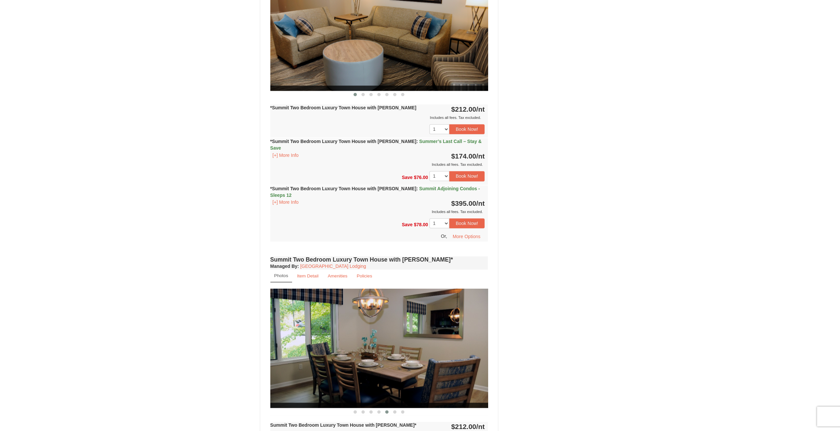
drag, startPoint x: 430, startPoint y: 318, endPoint x: 263, endPoint y: 306, distance: 167.4
